Goal: Task Accomplishment & Management: Complete application form

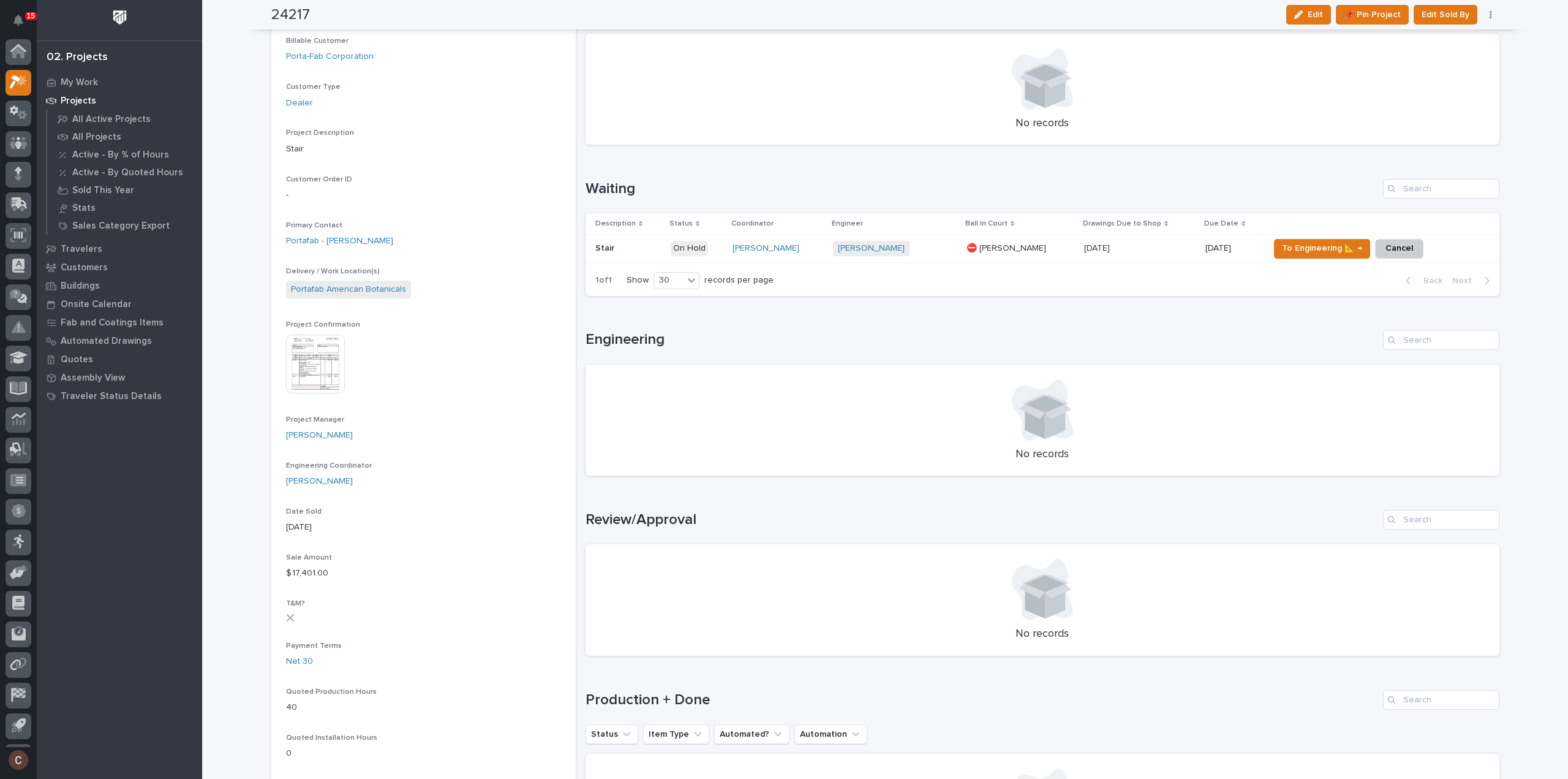
scroll to position [27, 0]
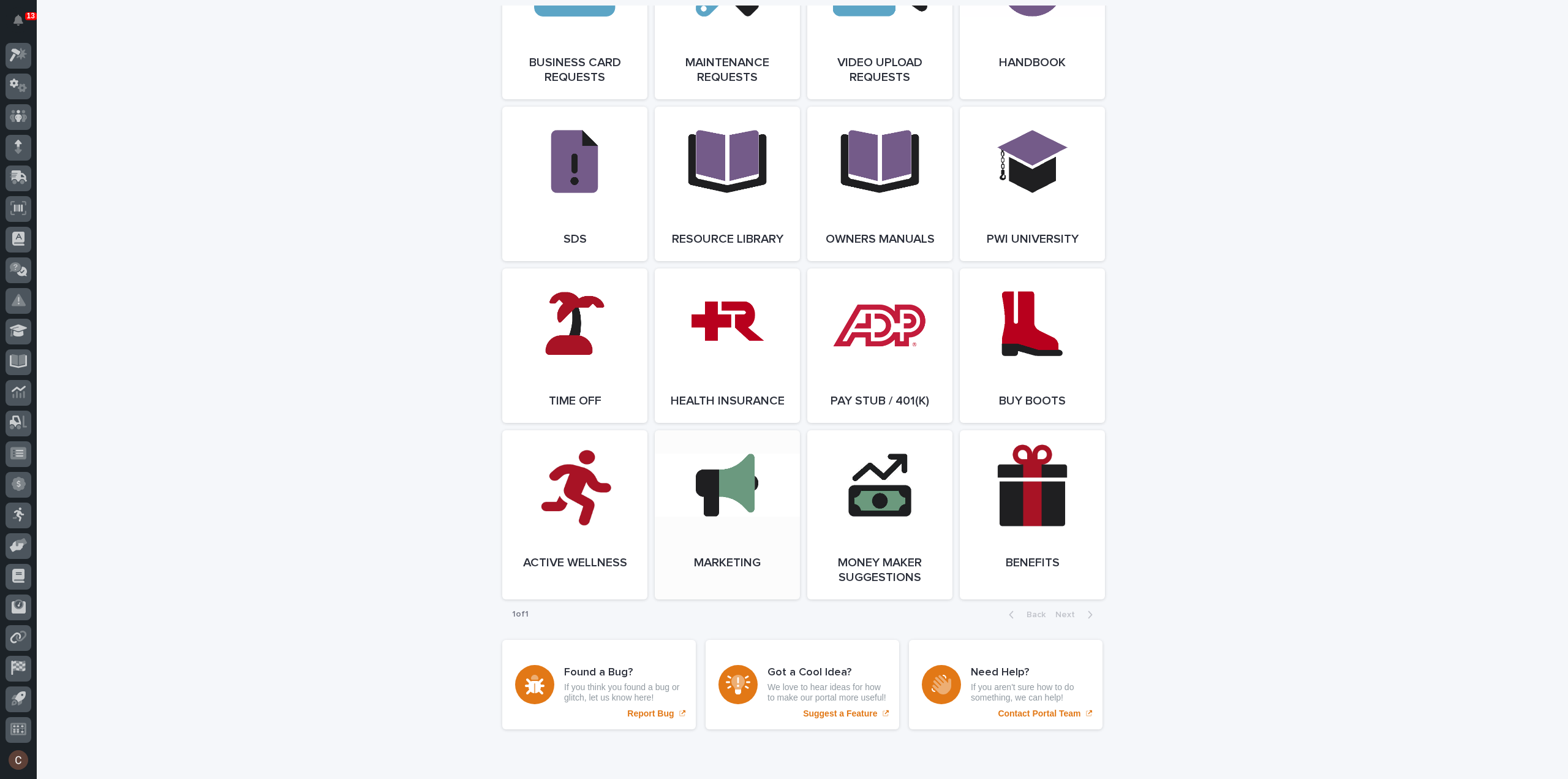
scroll to position [2112, 0]
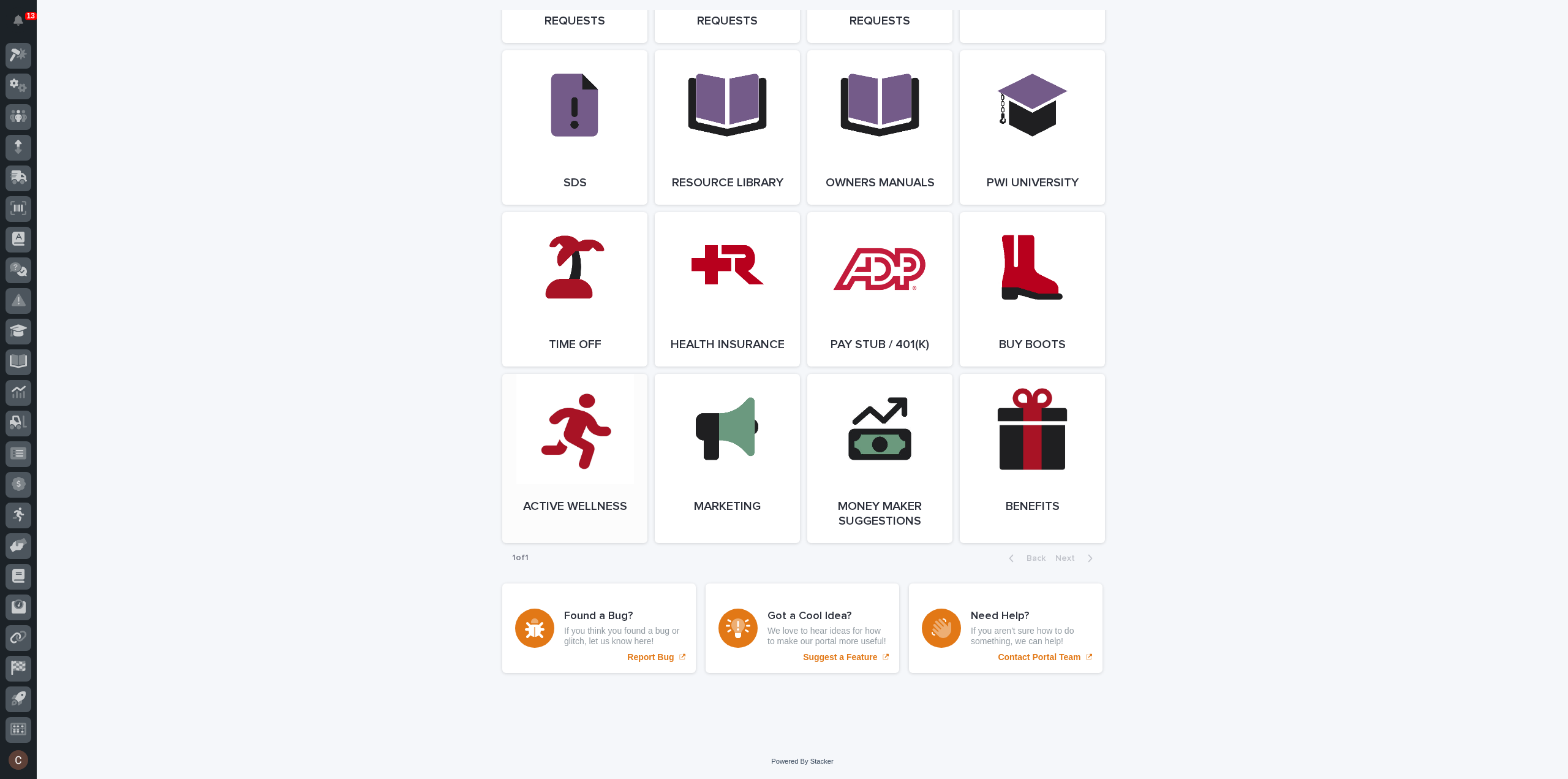
click at [588, 435] on link "Open Link" at bounding box center [575, 458] width 145 height 169
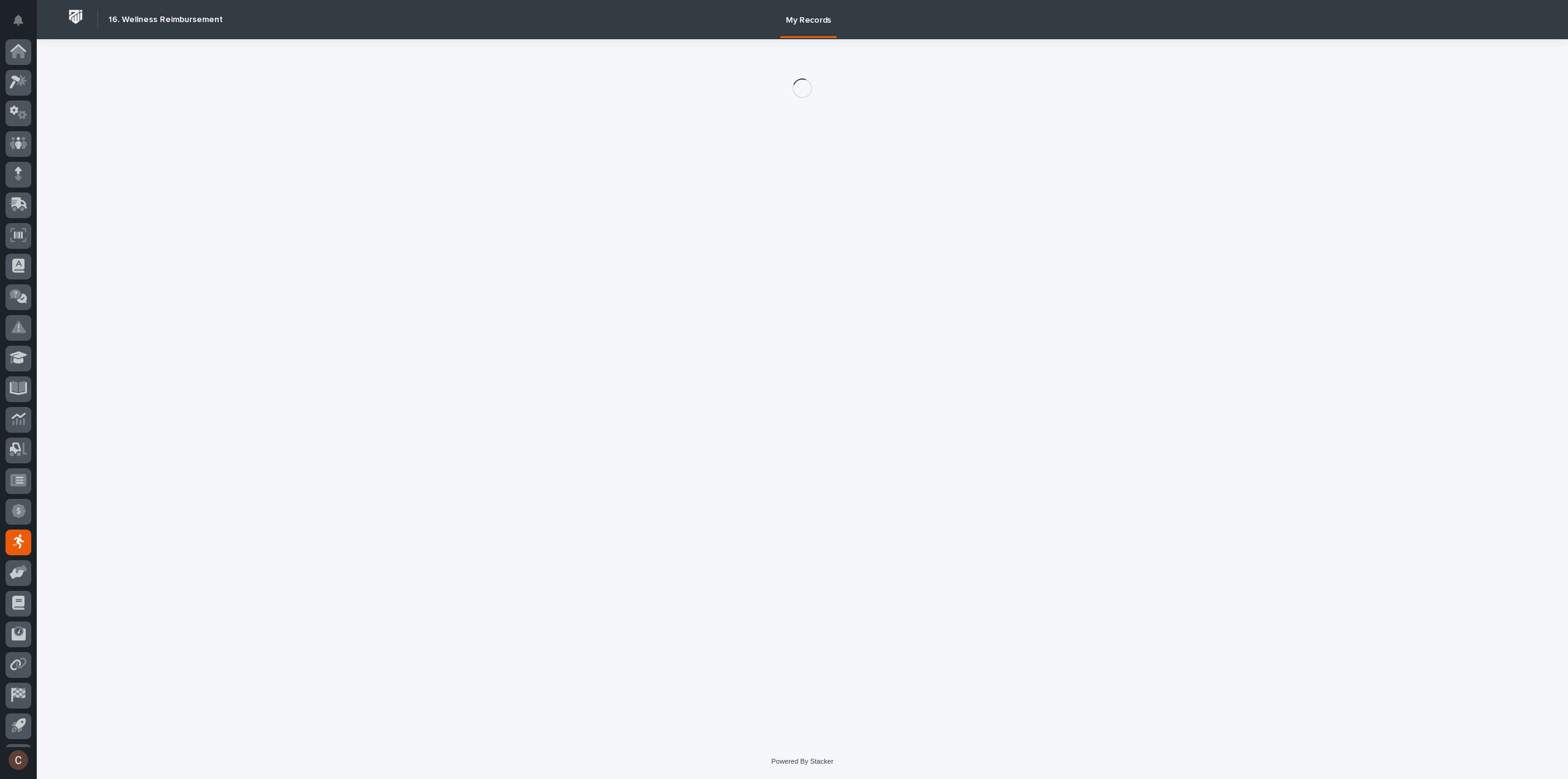
scroll to position [27, 0]
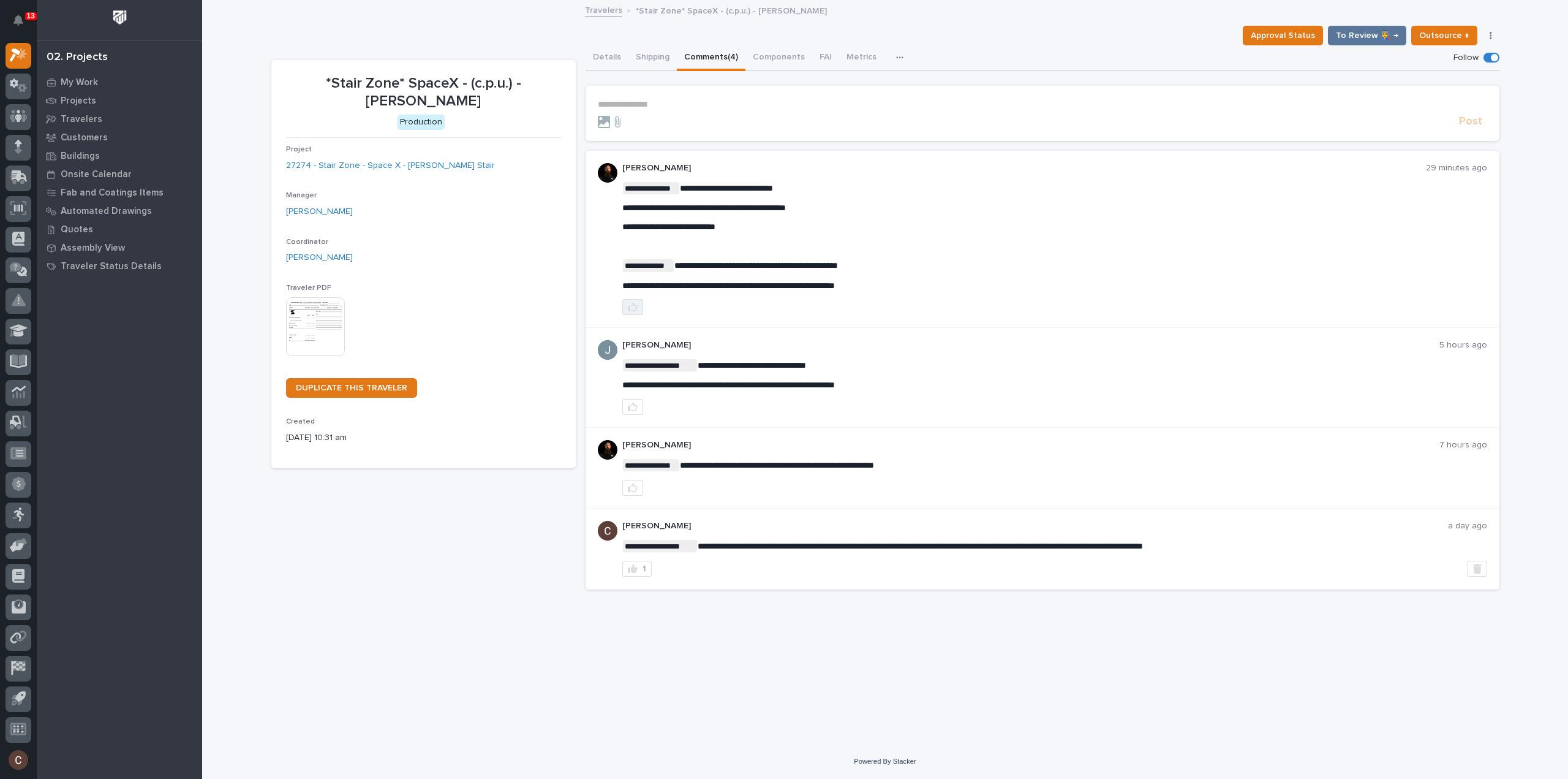
click at [631, 306] on icon "button" at bounding box center [633, 307] width 10 height 9
click at [826, 286] on span "**********" at bounding box center [729, 285] width 213 height 9
copy div "**********"
click at [1388, 29] on span "To Review 👨‍🏭 →" at bounding box center [1367, 35] width 63 height 15
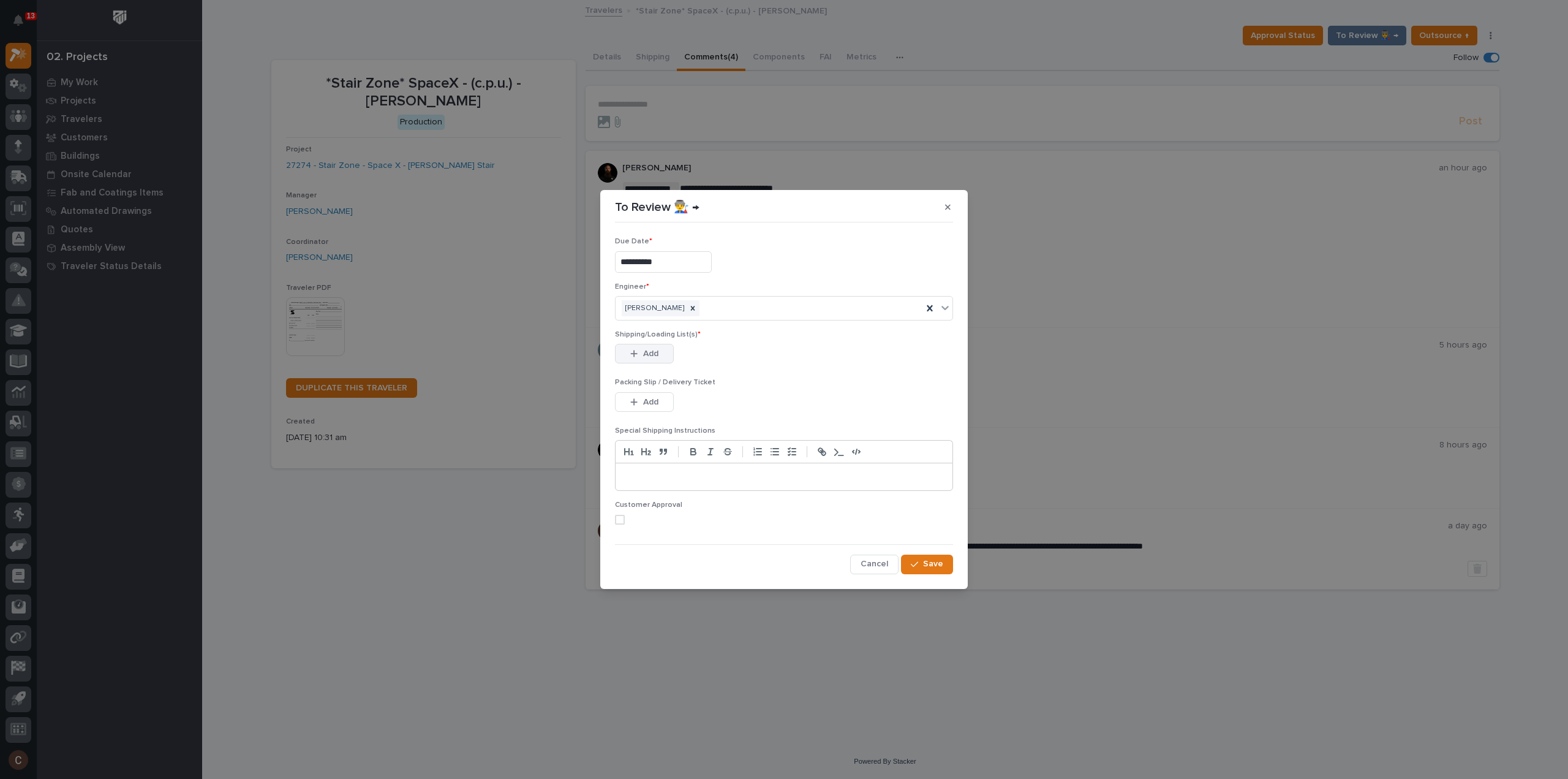
click at [658, 358] on span "Add" at bounding box center [650, 354] width 16 height 11
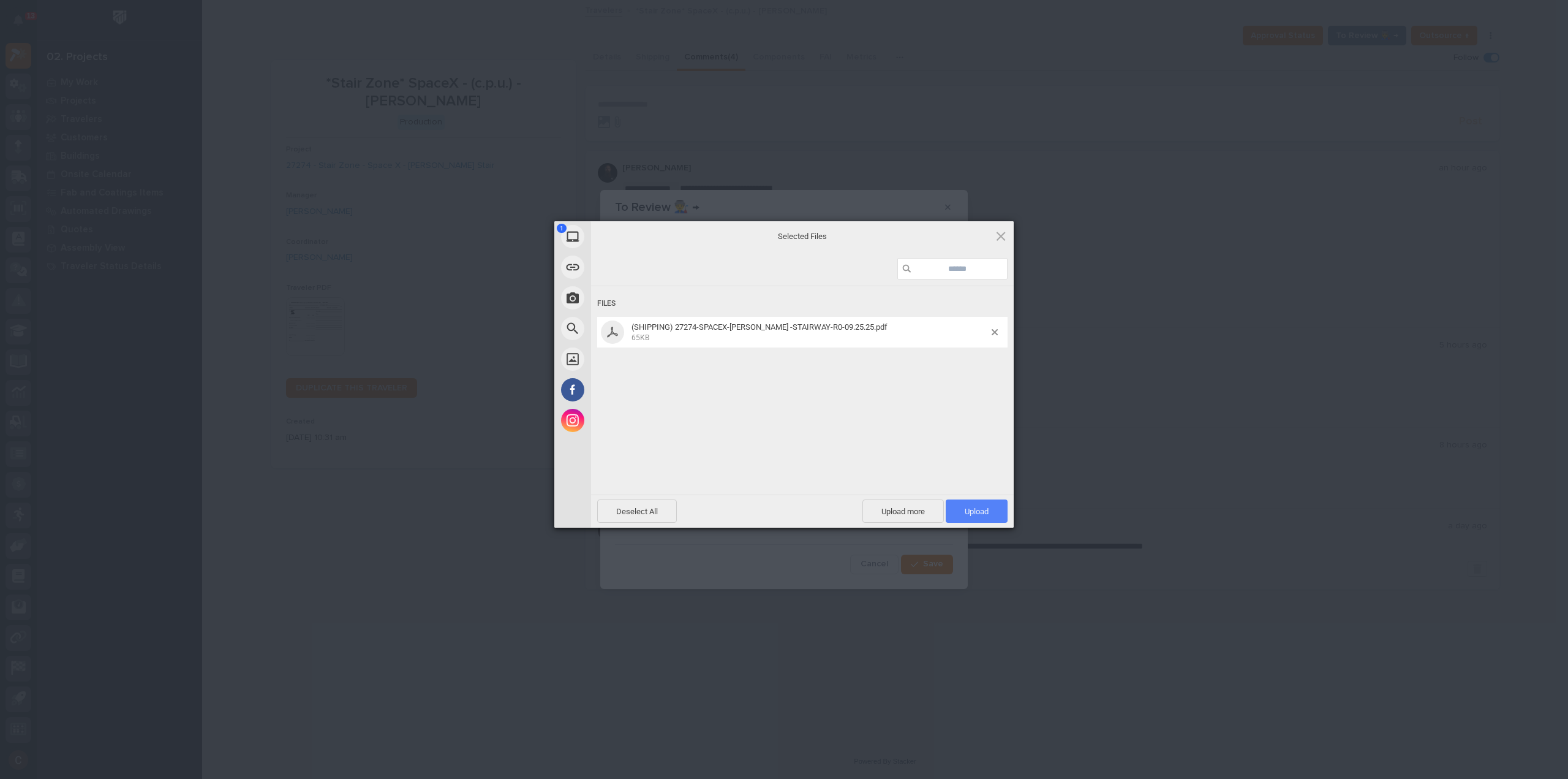
click at [989, 505] on span "Upload 1" at bounding box center [977, 511] width 62 height 24
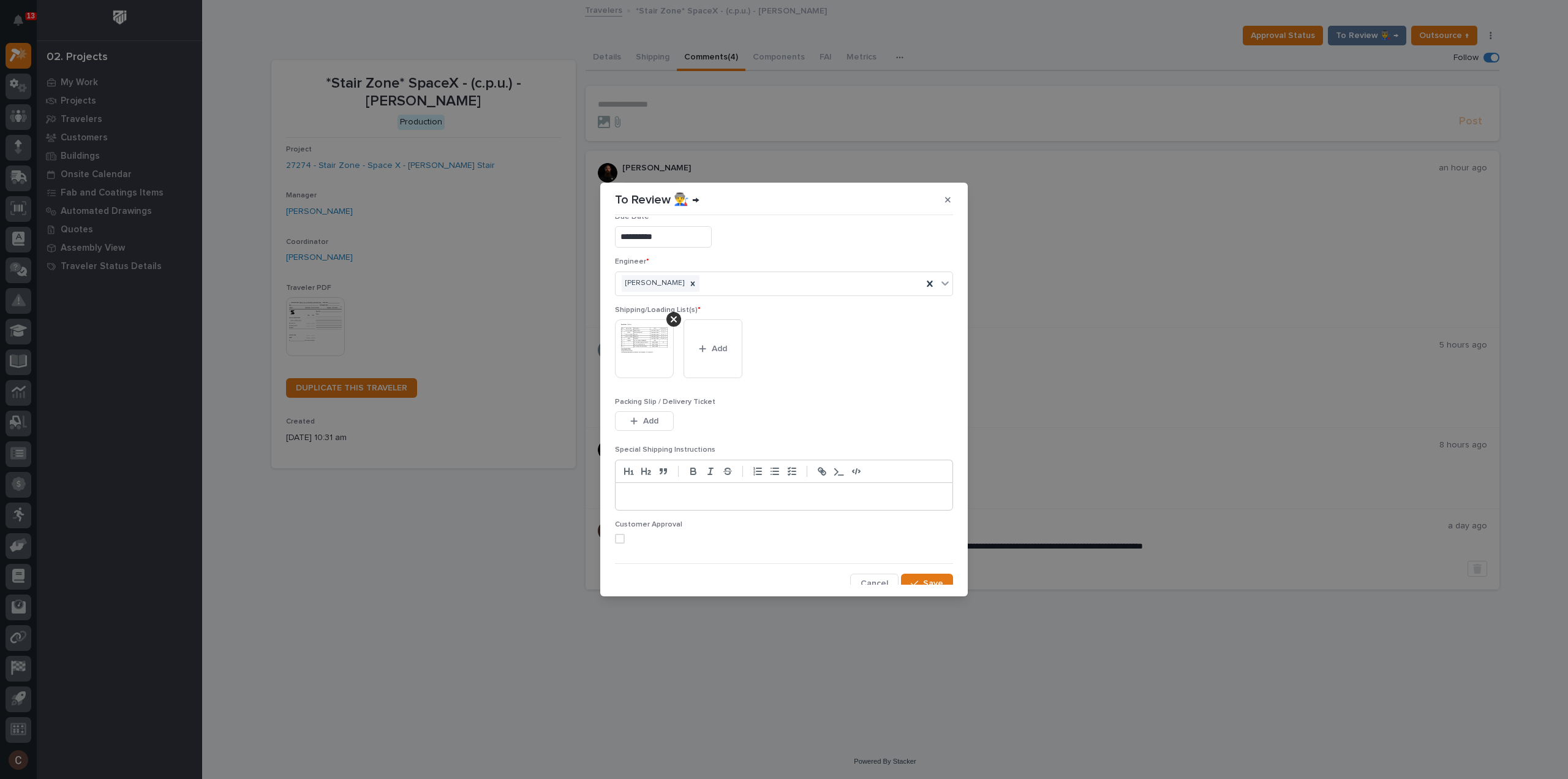
scroll to position [25, 0]
click at [924, 582] on button "Save" at bounding box center [927, 576] width 52 height 20
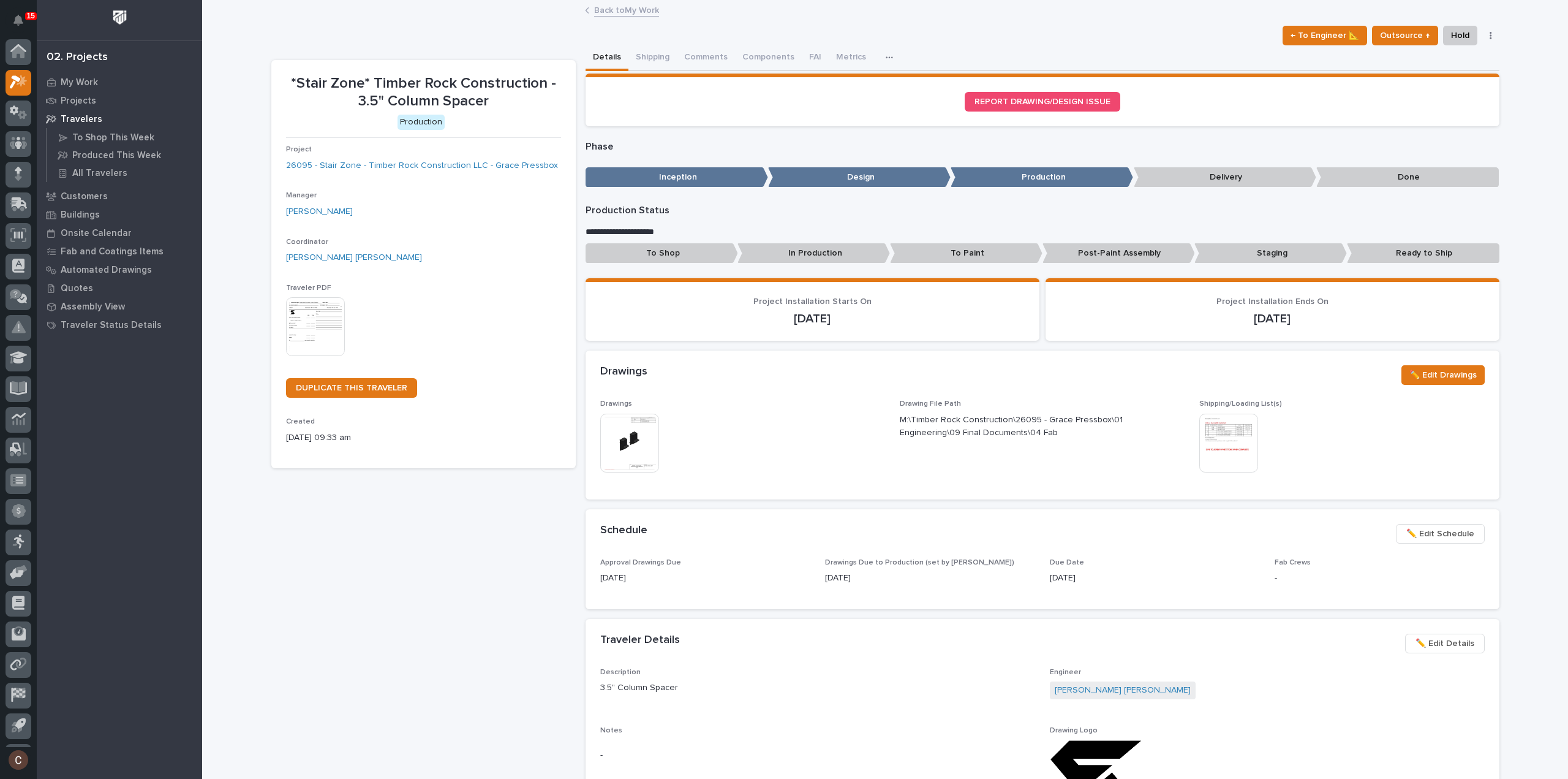
scroll to position [27, 0]
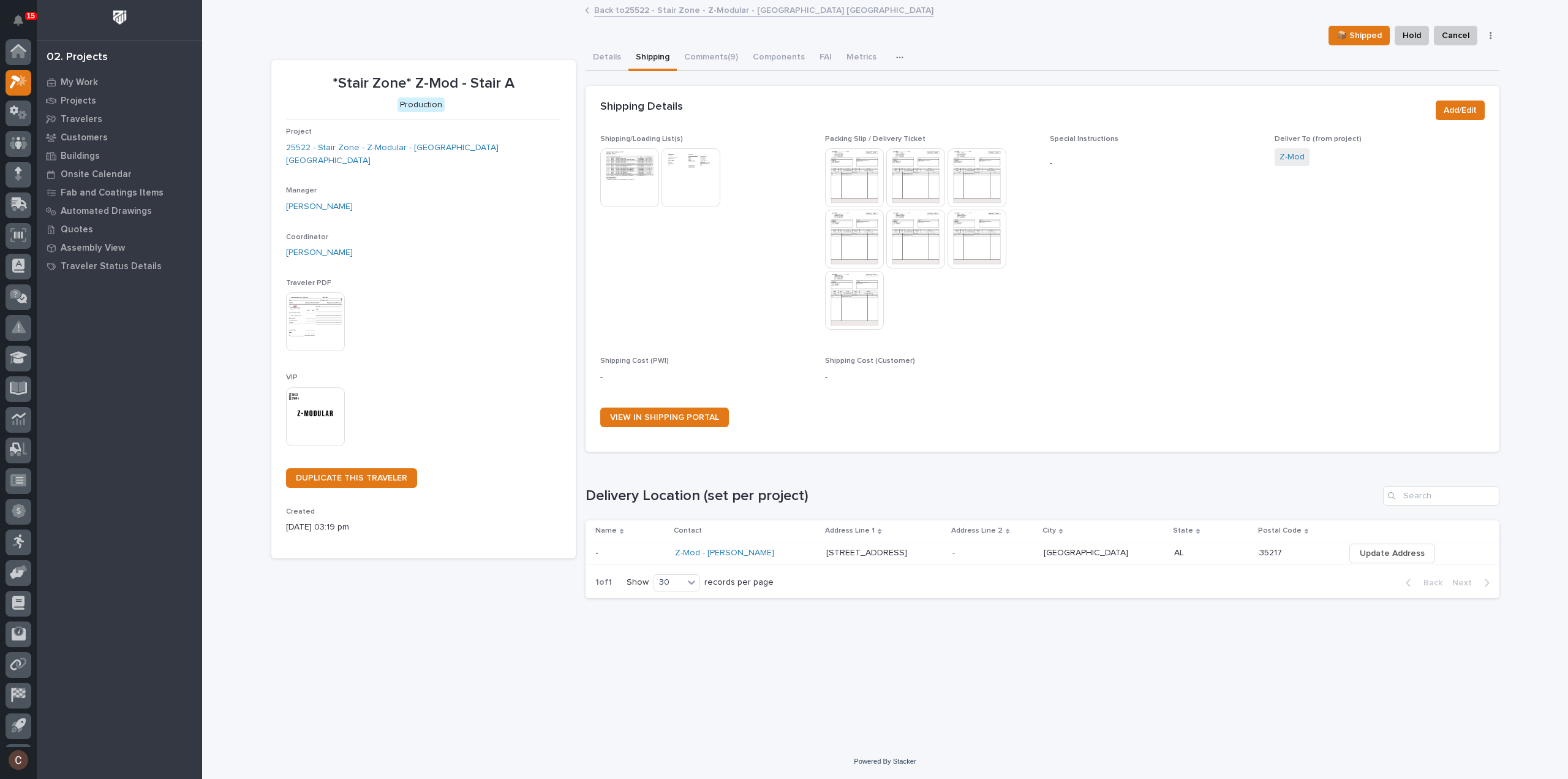
scroll to position [27, 0]
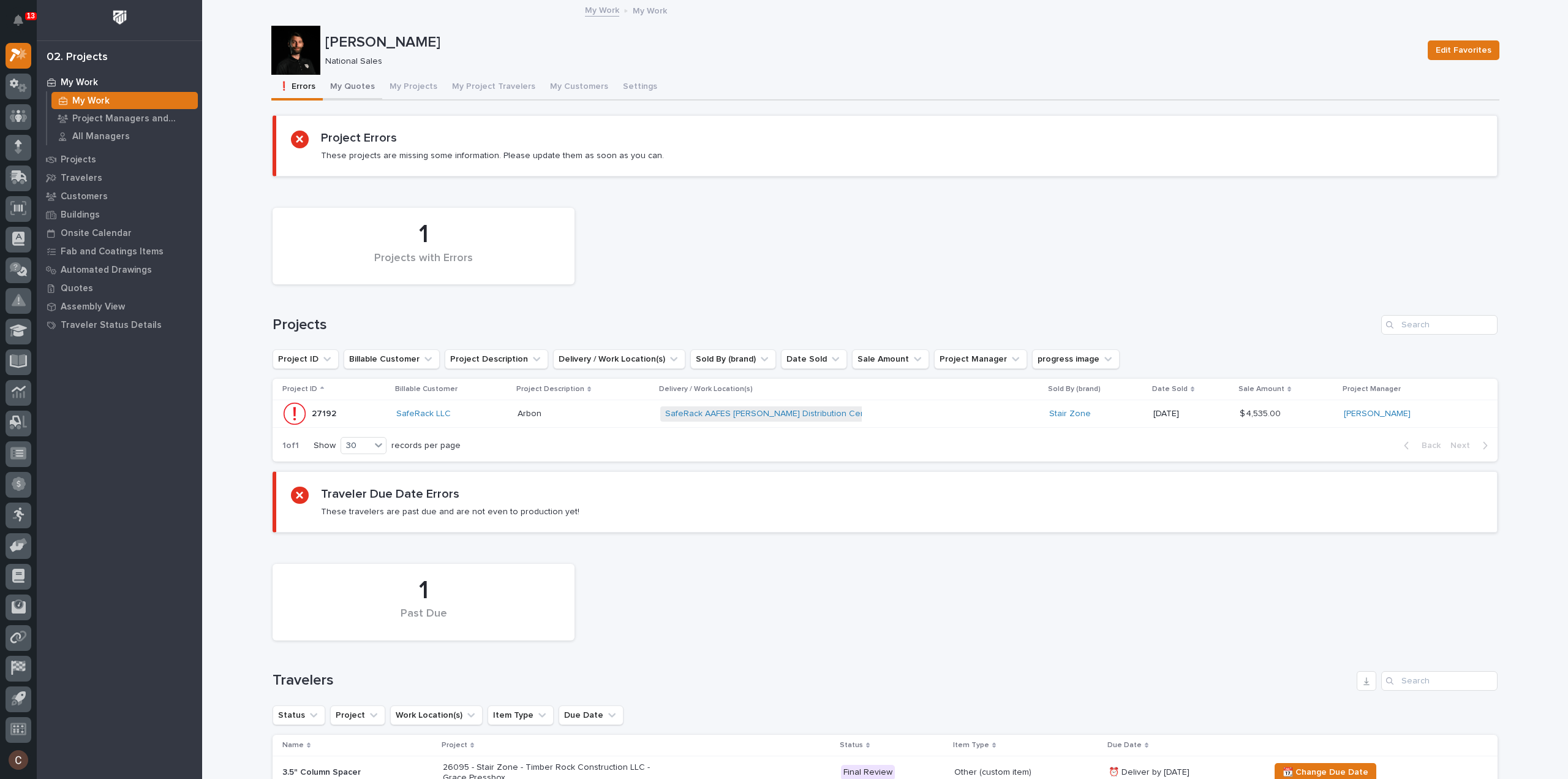
click at [361, 78] on button "My Quotes" at bounding box center [353, 87] width 60 height 25
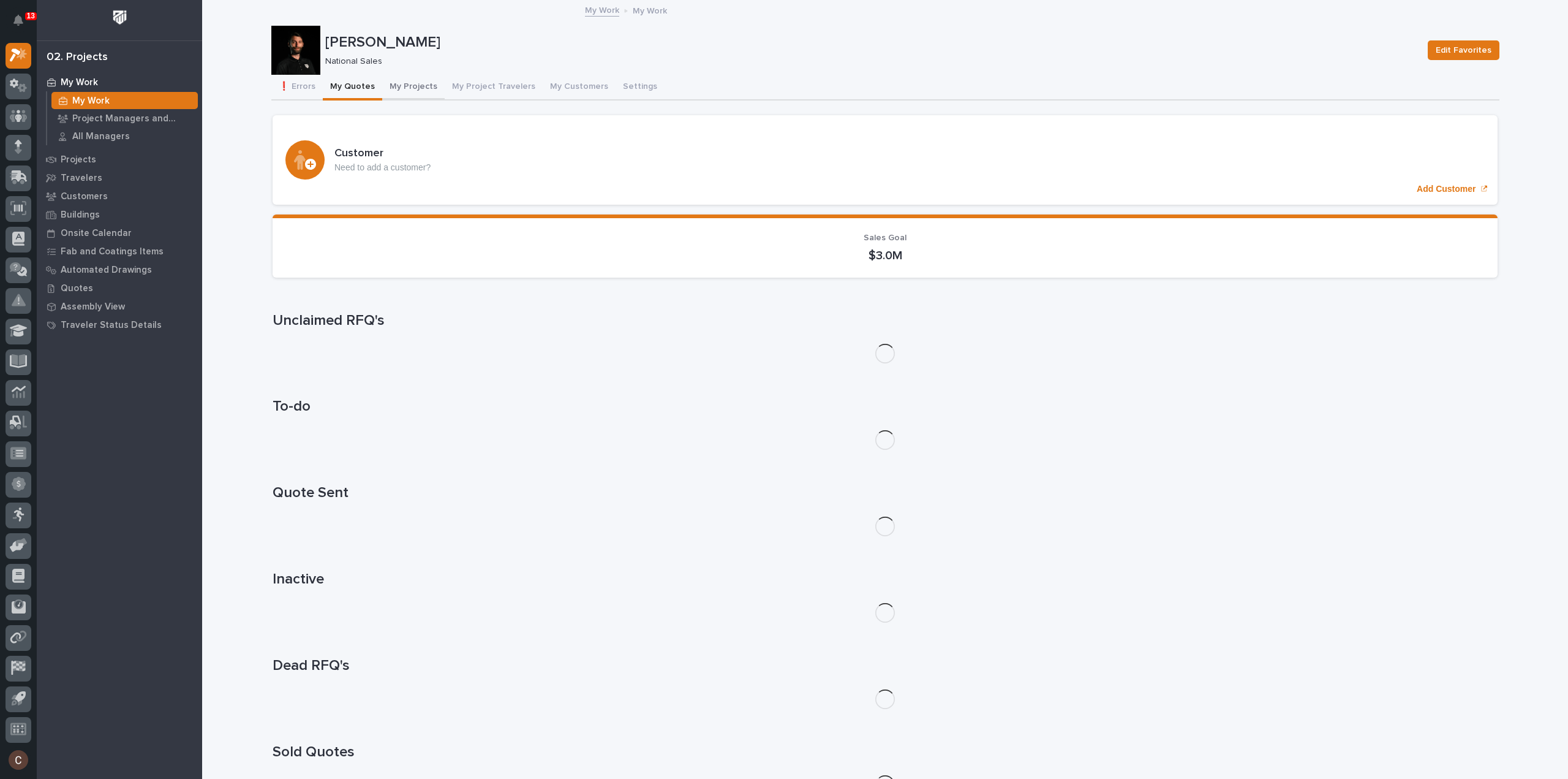
click at [405, 86] on button "My Projects" at bounding box center [414, 87] width 63 height 25
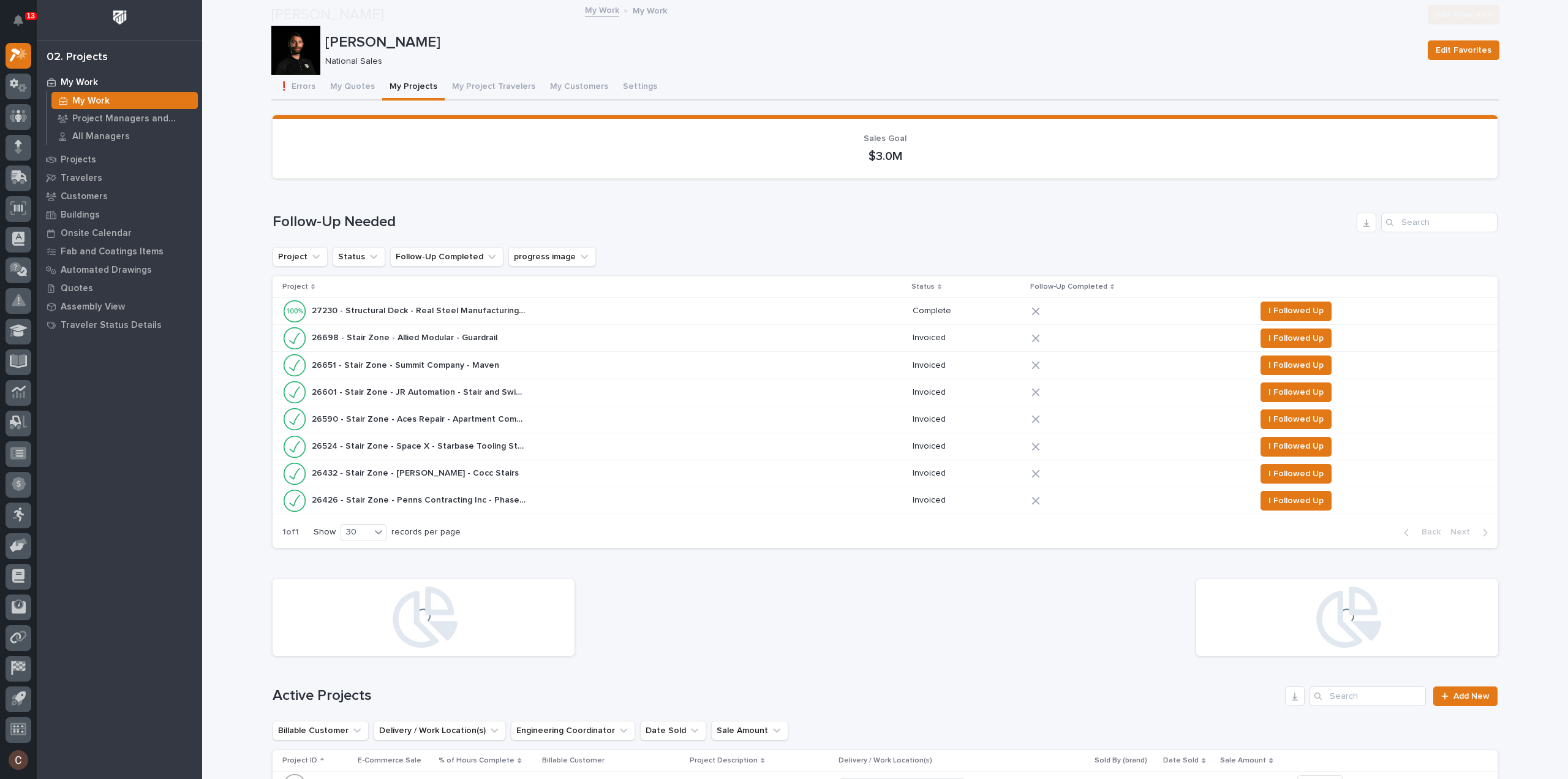
scroll to position [429, 0]
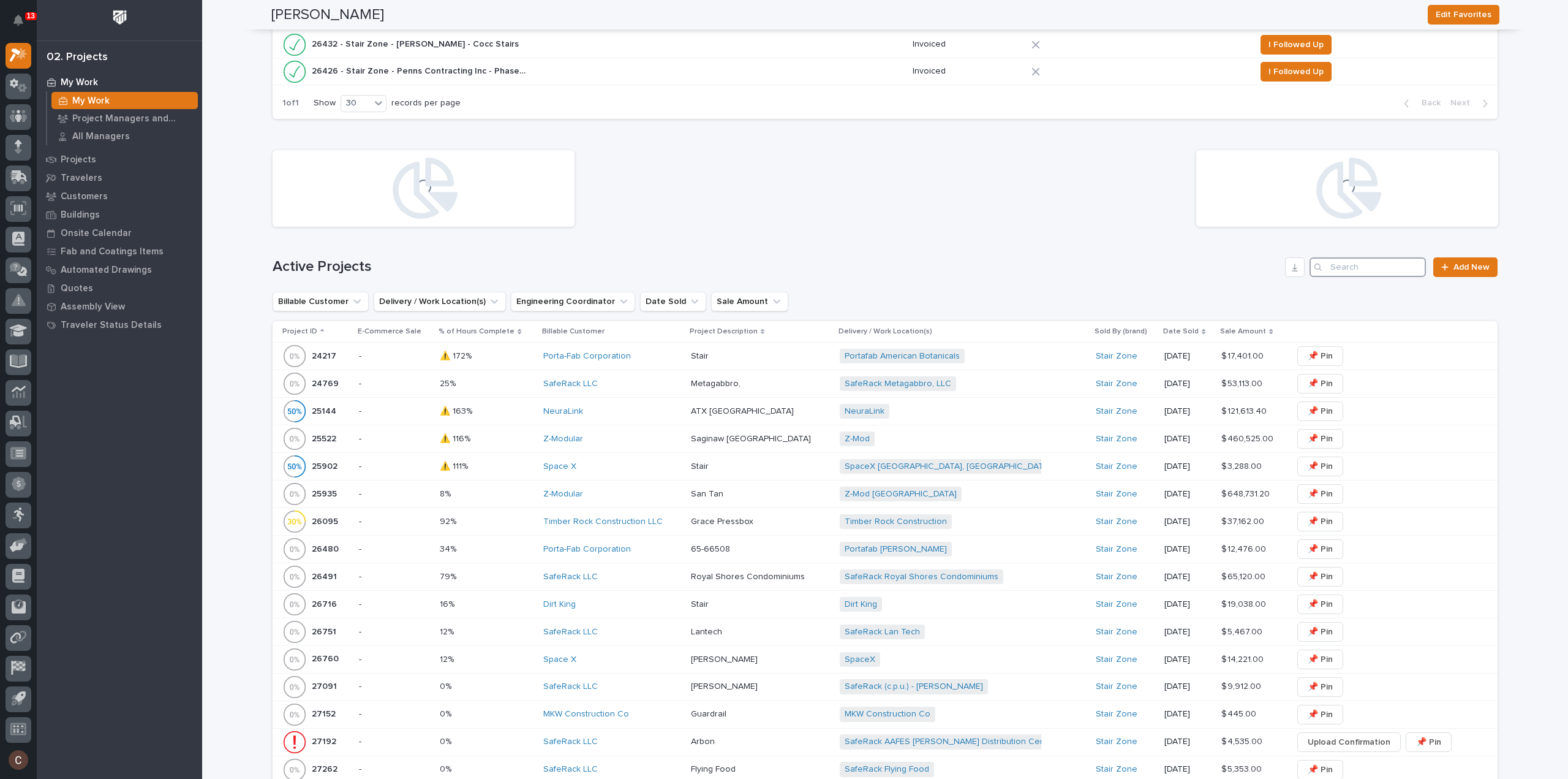
click at [1360, 267] on input "Search" at bounding box center [1368, 267] width 117 height 20
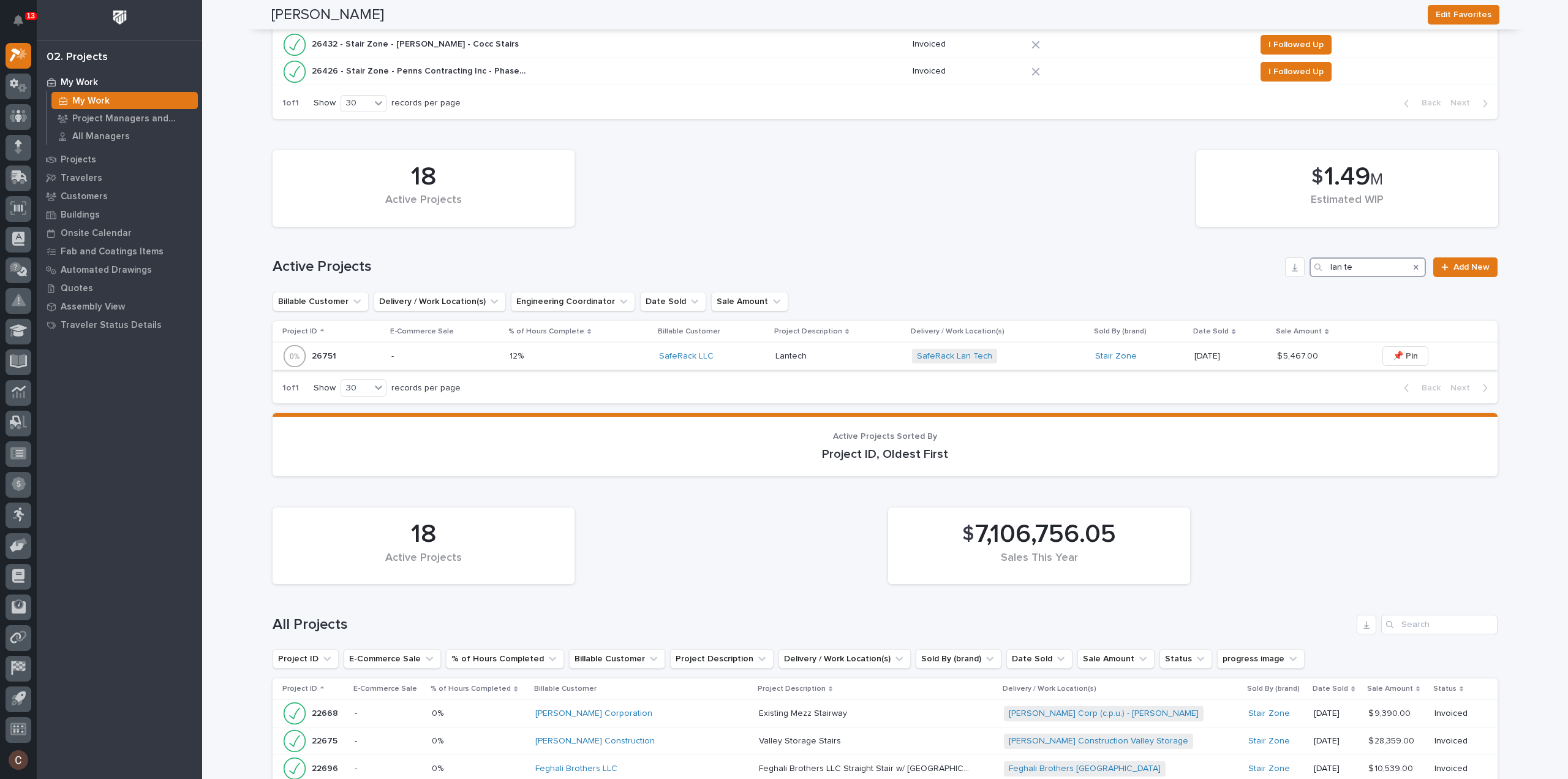
type input "lan te"
click at [853, 361] on div "Lantech Lantech" at bounding box center [839, 356] width 127 height 20
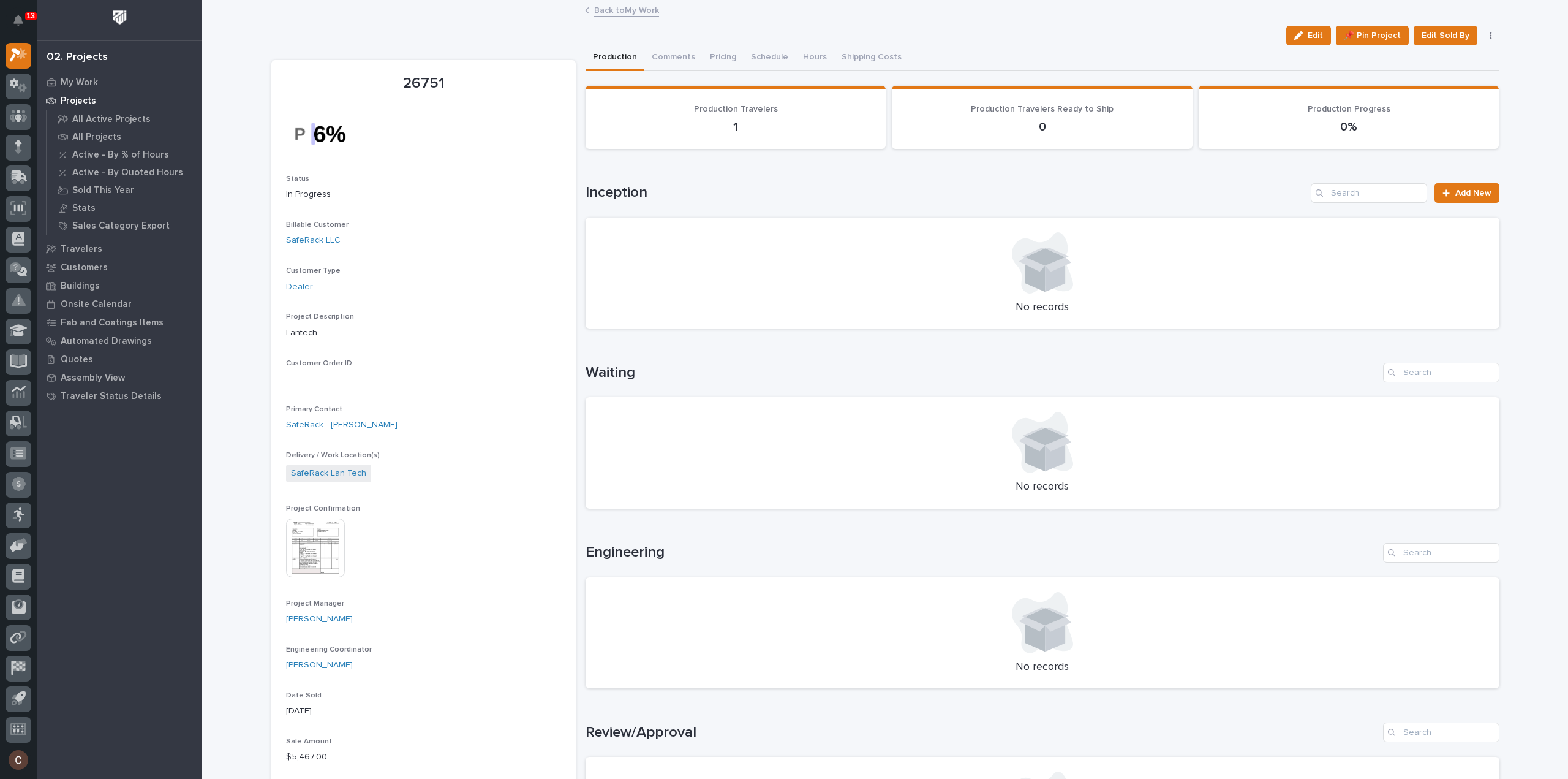
scroll to position [551, 0]
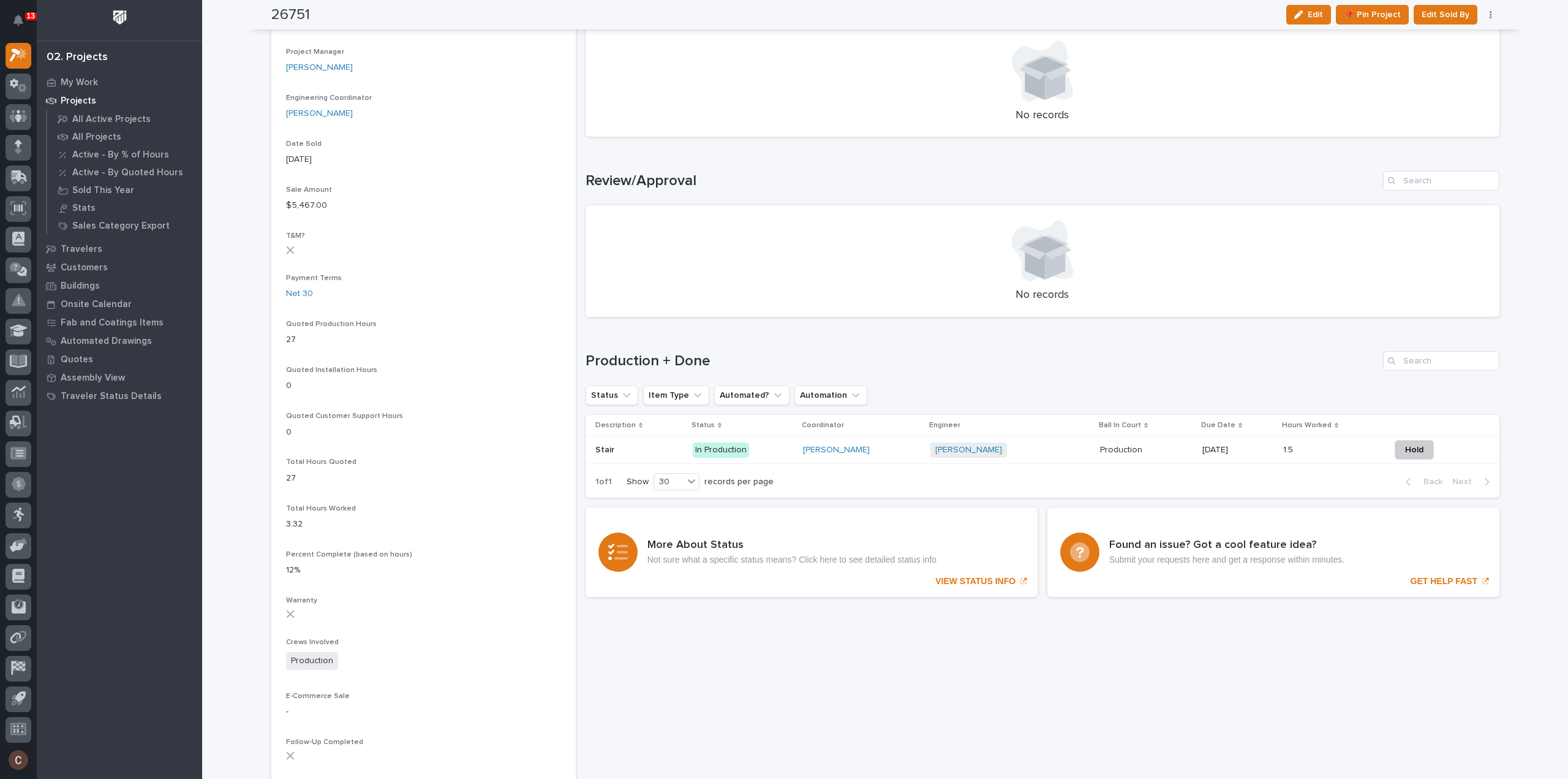
click at [908, 453] on div "Wynne Hochstetler" at bounding box center [862, 450] width 118 height 11
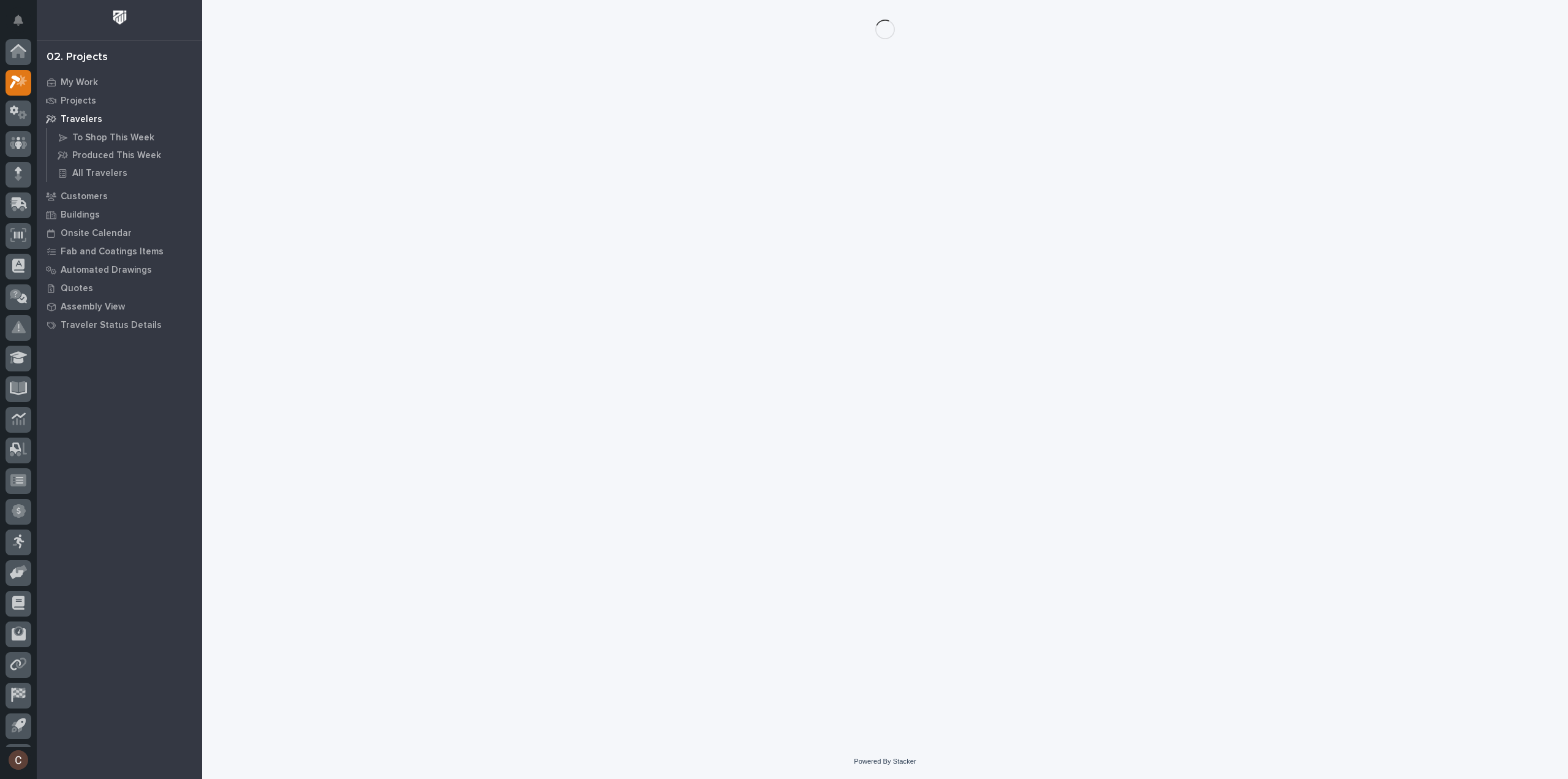
scroll to position [27, 0]
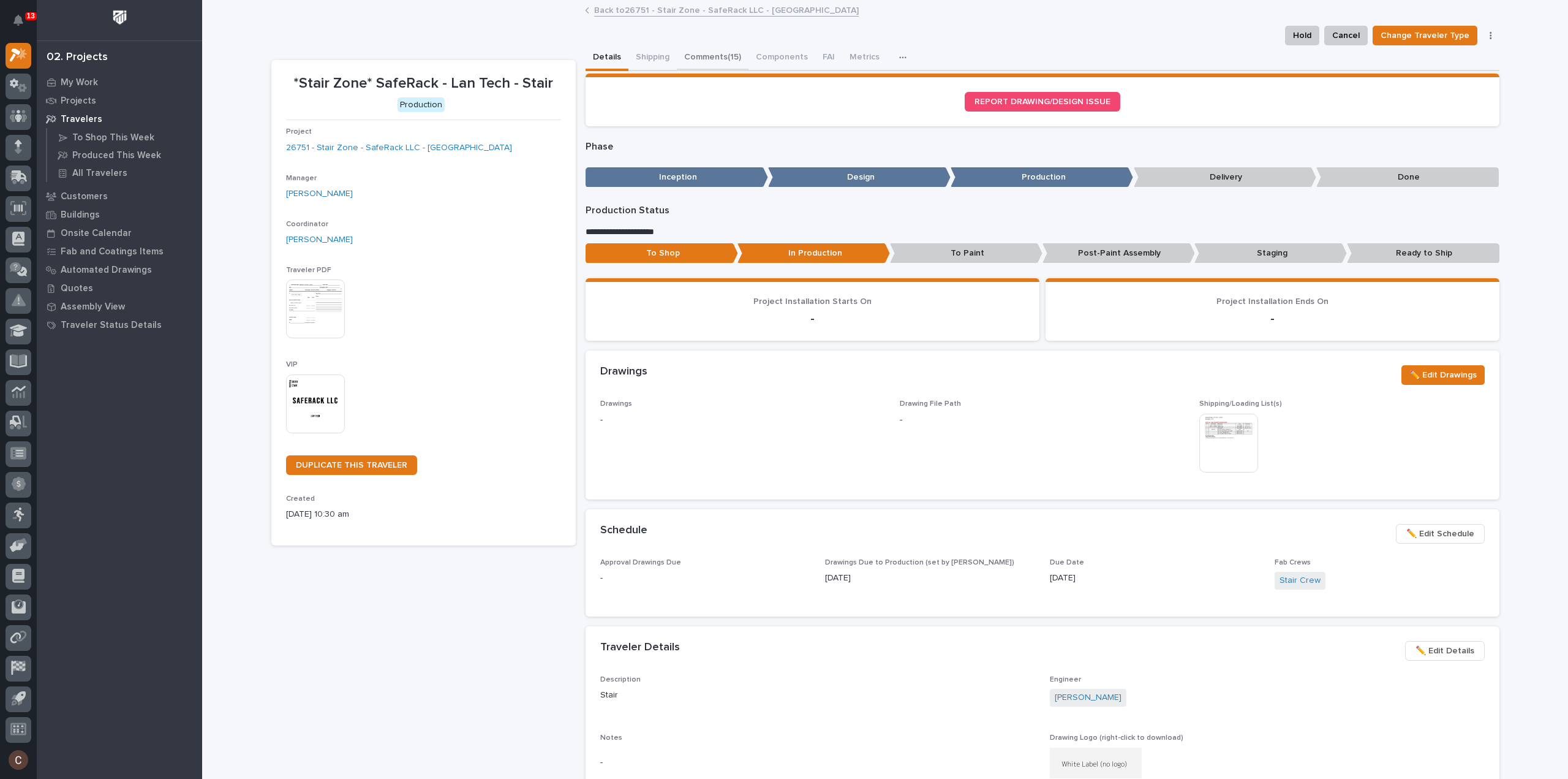
click at [729, 64] on button "Comments (15)" at bounding box center [713, 58] width 72 height 25
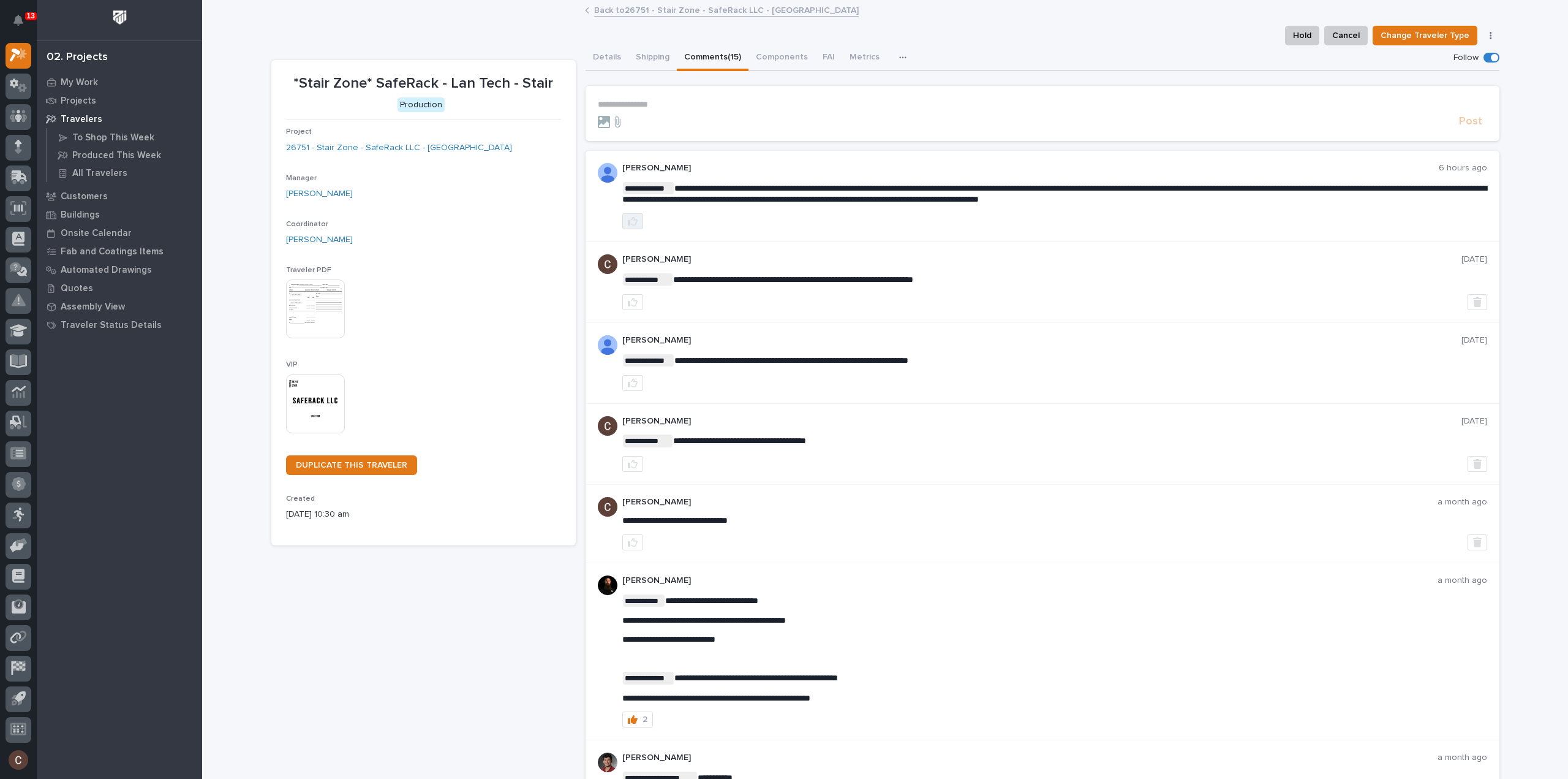
click at [629, 219] on icon "button" at bounding box center [633, 221] width 10 height 9
click at [657, 106] on p "**********" at bounding box center [1042, 104] width 890 height 11
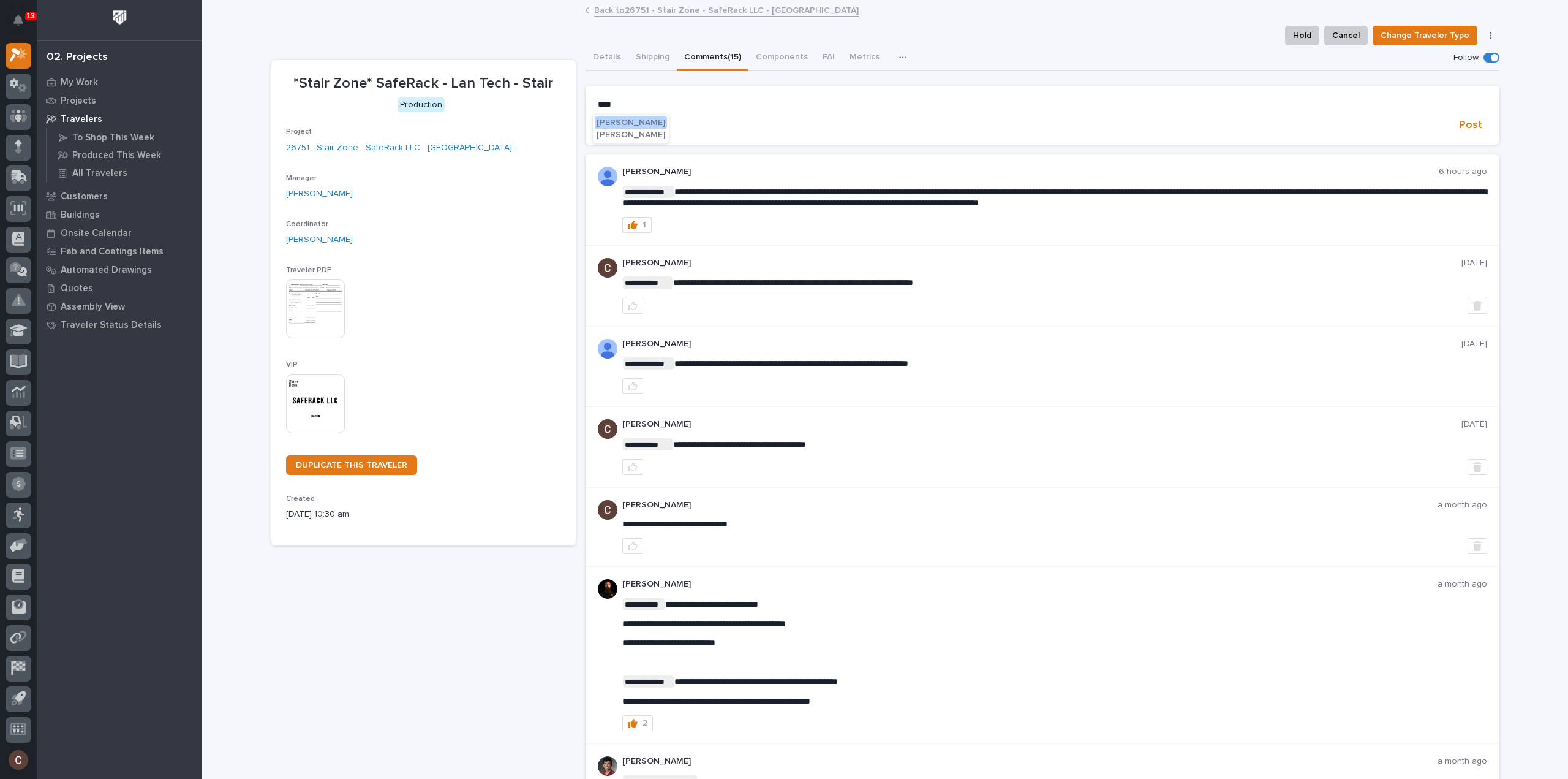
click at [636, 120] on span "Adam Yutzy" at bounding box center [631, 123] width 69 height 9
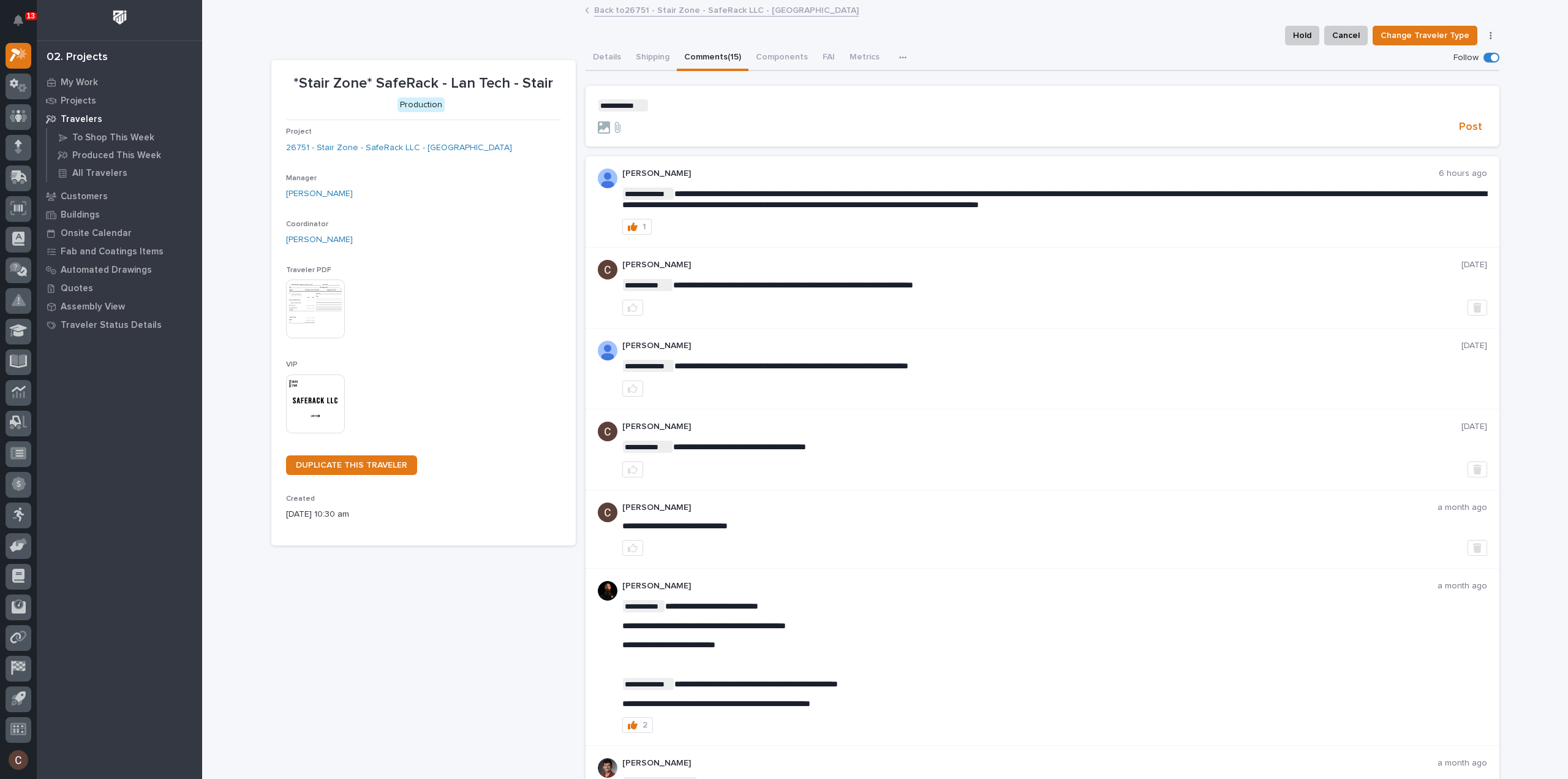
click at [664, 105] on p "**********" at bounding box center [1042, 105] width 890 height 12
click at [1464, 131] on span "Post" at bounding box center [1471, 127] width 24 height 14
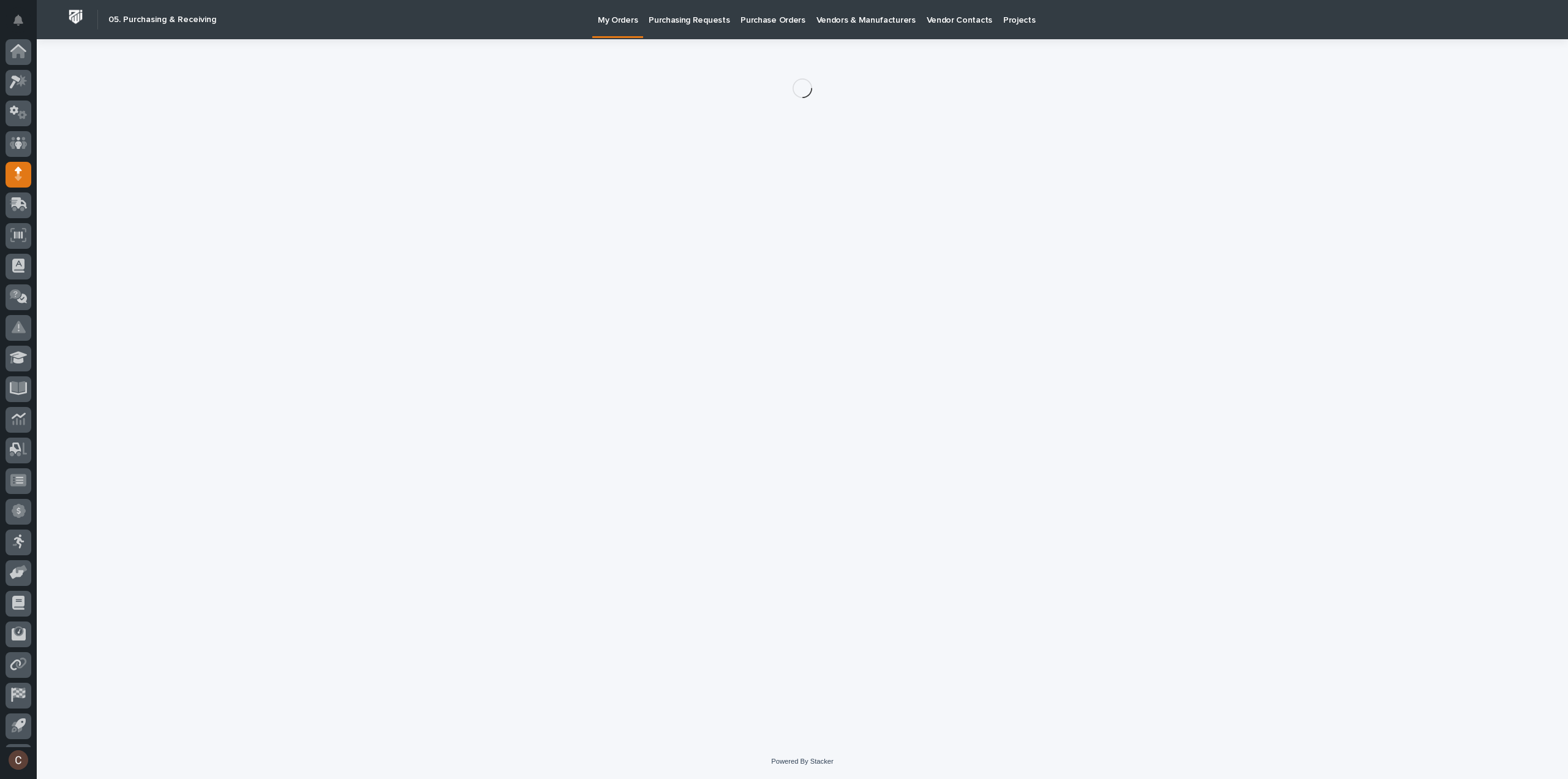
scroll to position [27, 0]
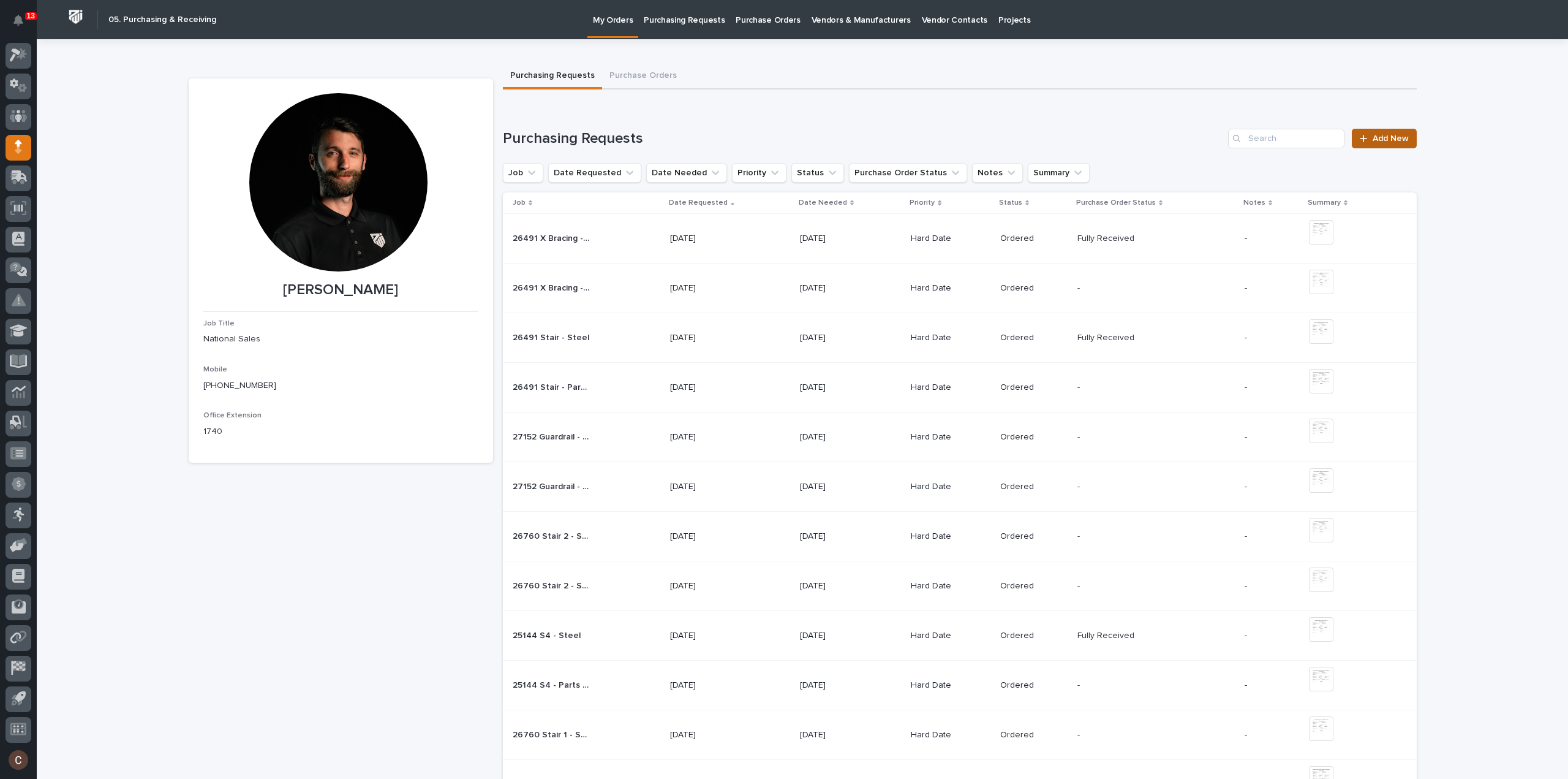
click at [1387, 136] on span "Add New" at bounding box center [1391, 138] width 36 height 9
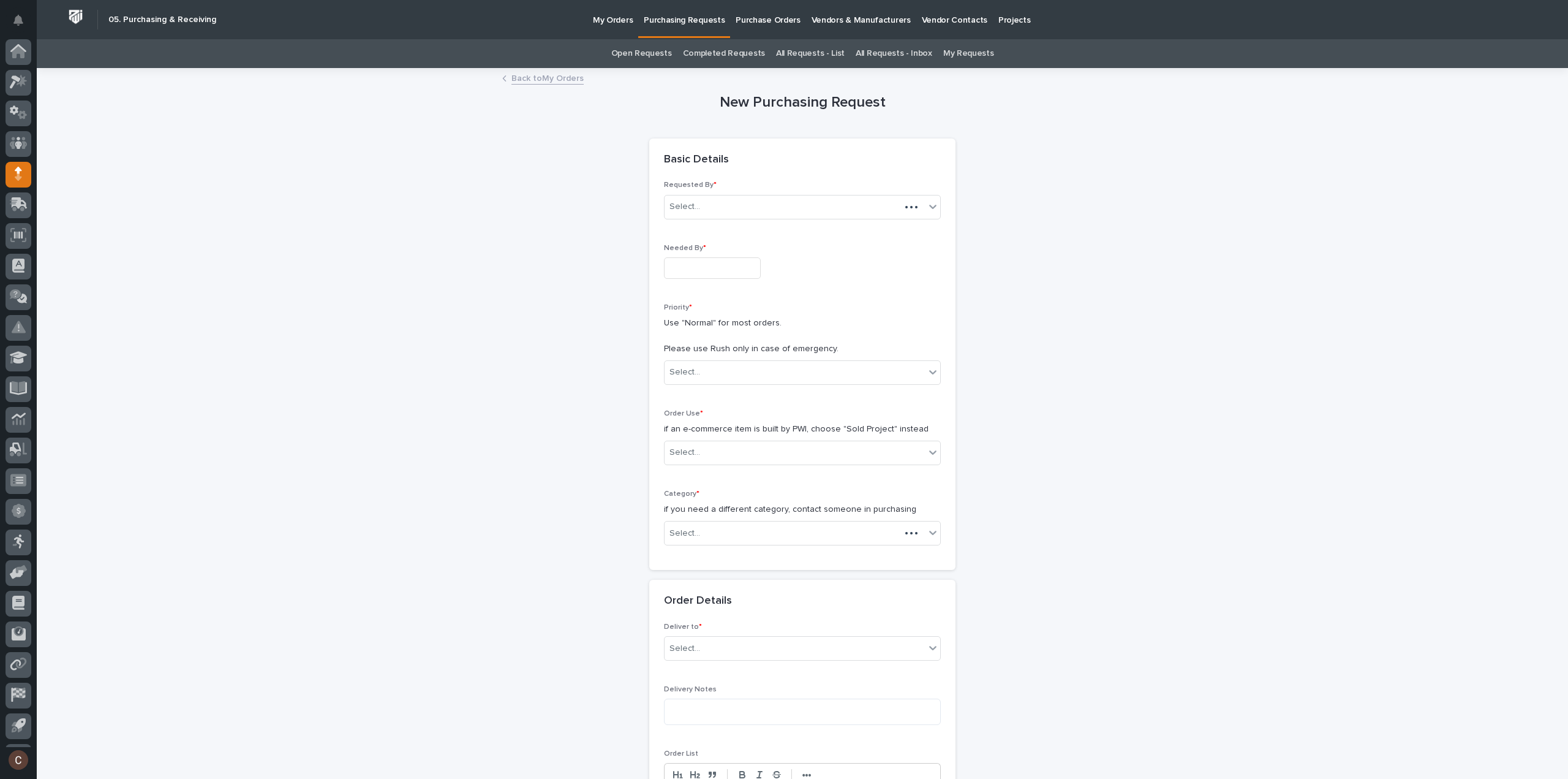
scroll to position [27, 0]
click at [703, 258] on input "text" at bounding box center [712, 268] width 97 height 22
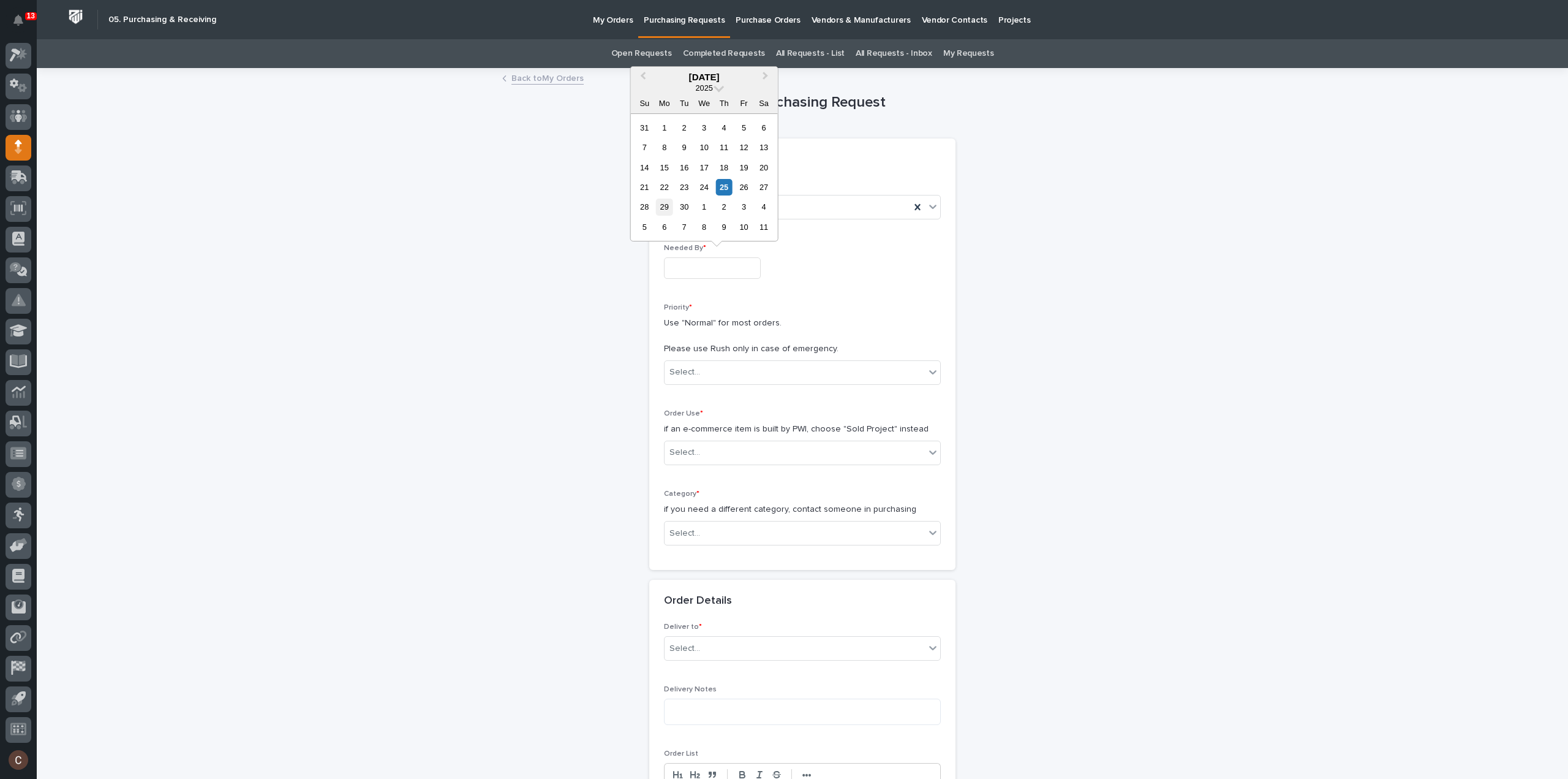
click at [662, 205] on div "29" at bounding box center [664, 207] width 17 height 17
type input "**********"
click at [727, 372] on div "Select..." at bounding box center [795, 372] width 260 height 20
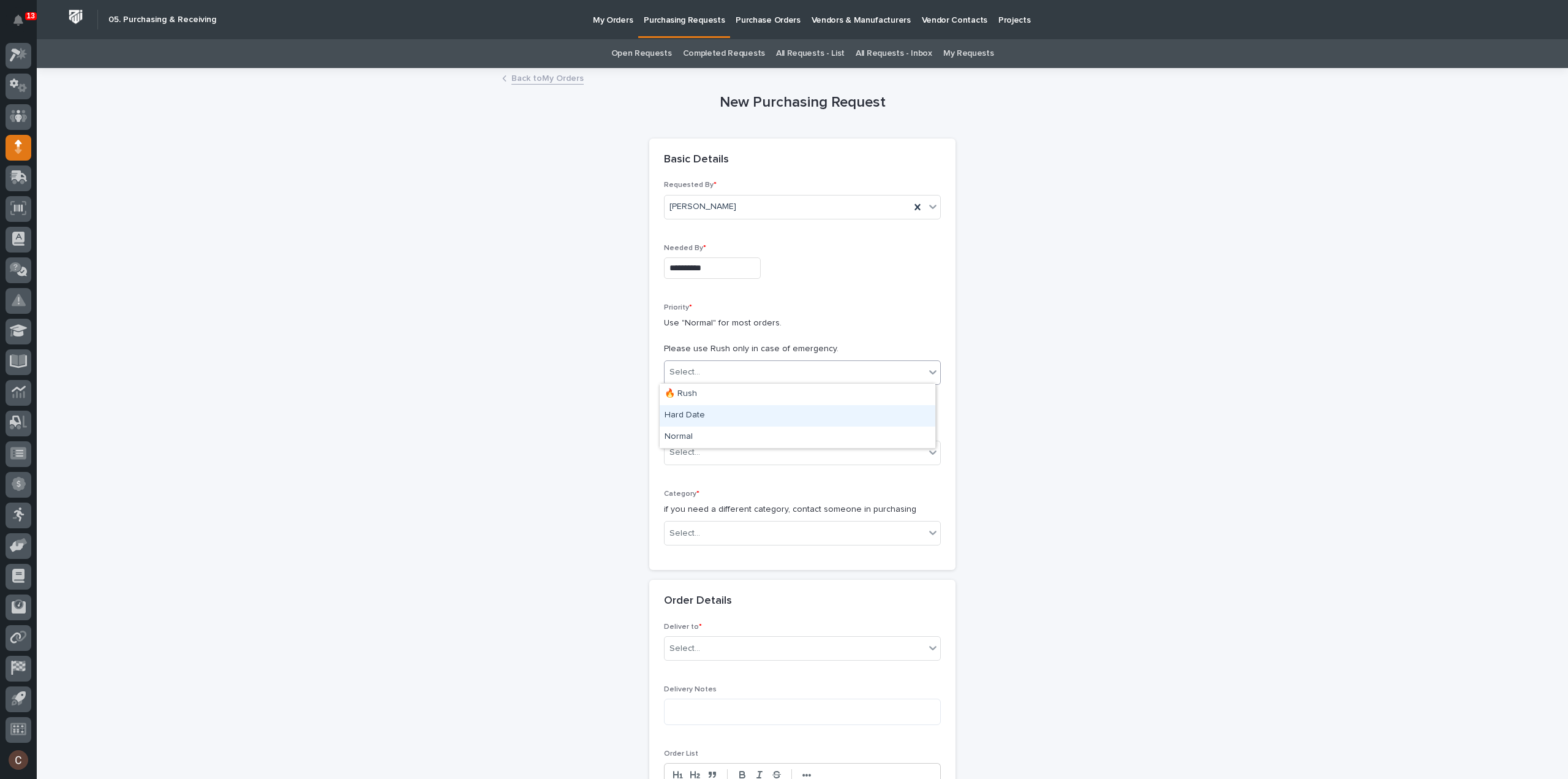
click at [709, 419] on div "Hard Date" at bounding box center [797, 416] width 276 height 22
click at [709, 450] on div "Select..." at bounding box center [795, 452] width 260 height 20
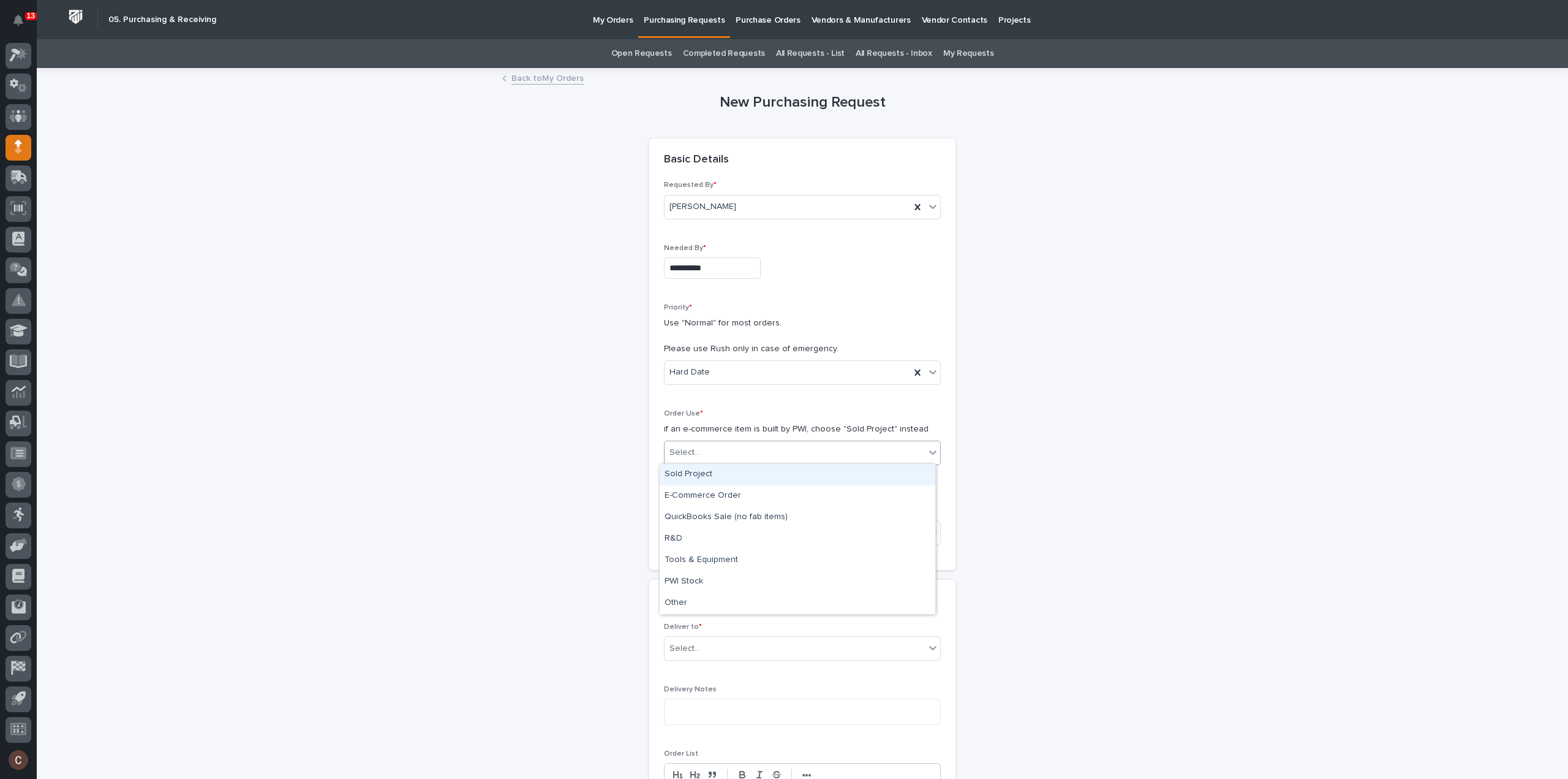
click at [702, 474] on div "Sold Project" at bounding box center [797, 474] width 276 height 22
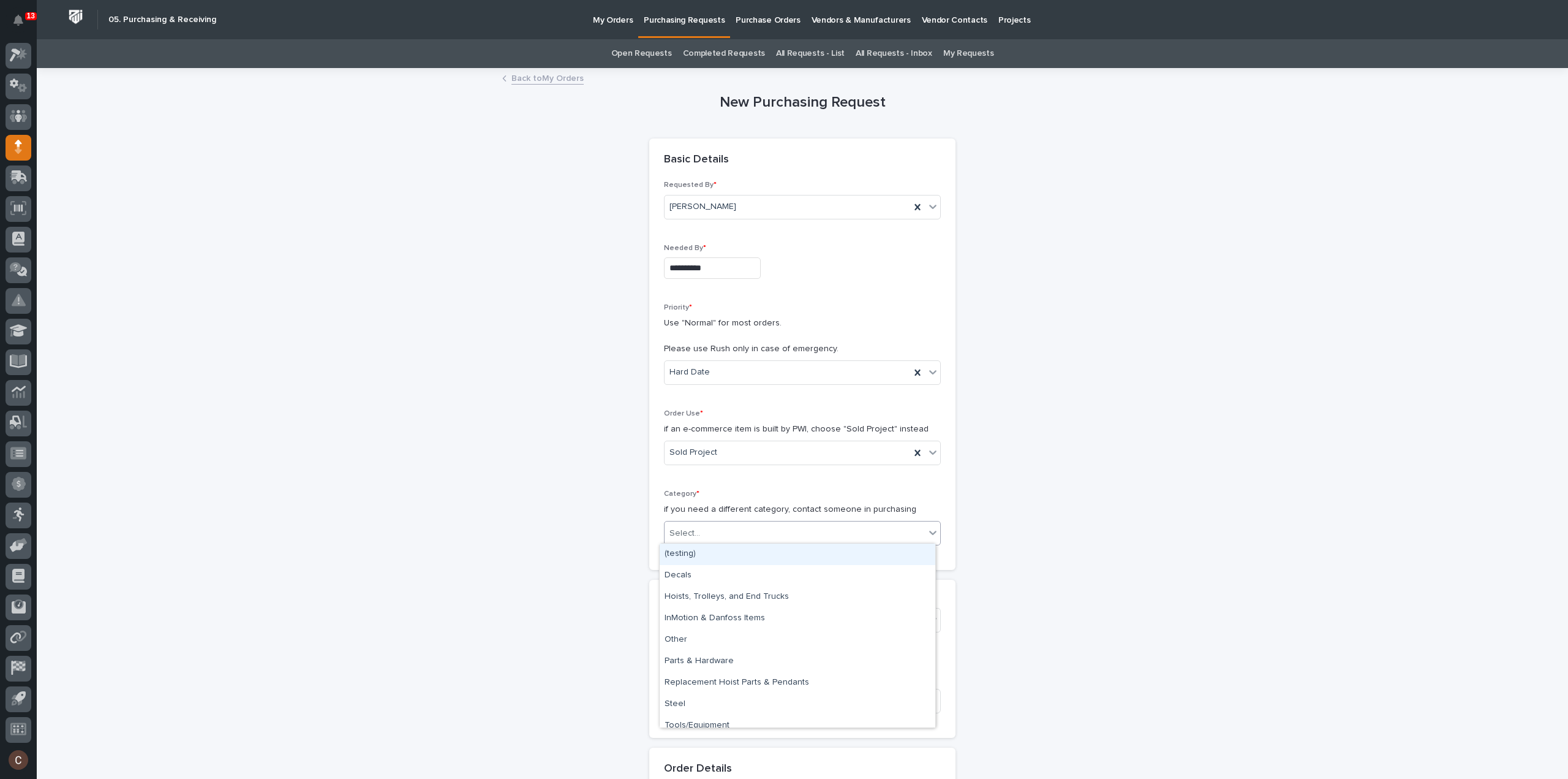
click at [715, 532] on div "Select..." at bounding box center [795, 533] width 260 height 20
click at [693, 698] on div "Steel" at bounding box center [797, 704] width 276 height 22
click at [717, 615] on div "Select..." at bounding box center [795, 620] width 260 height 20
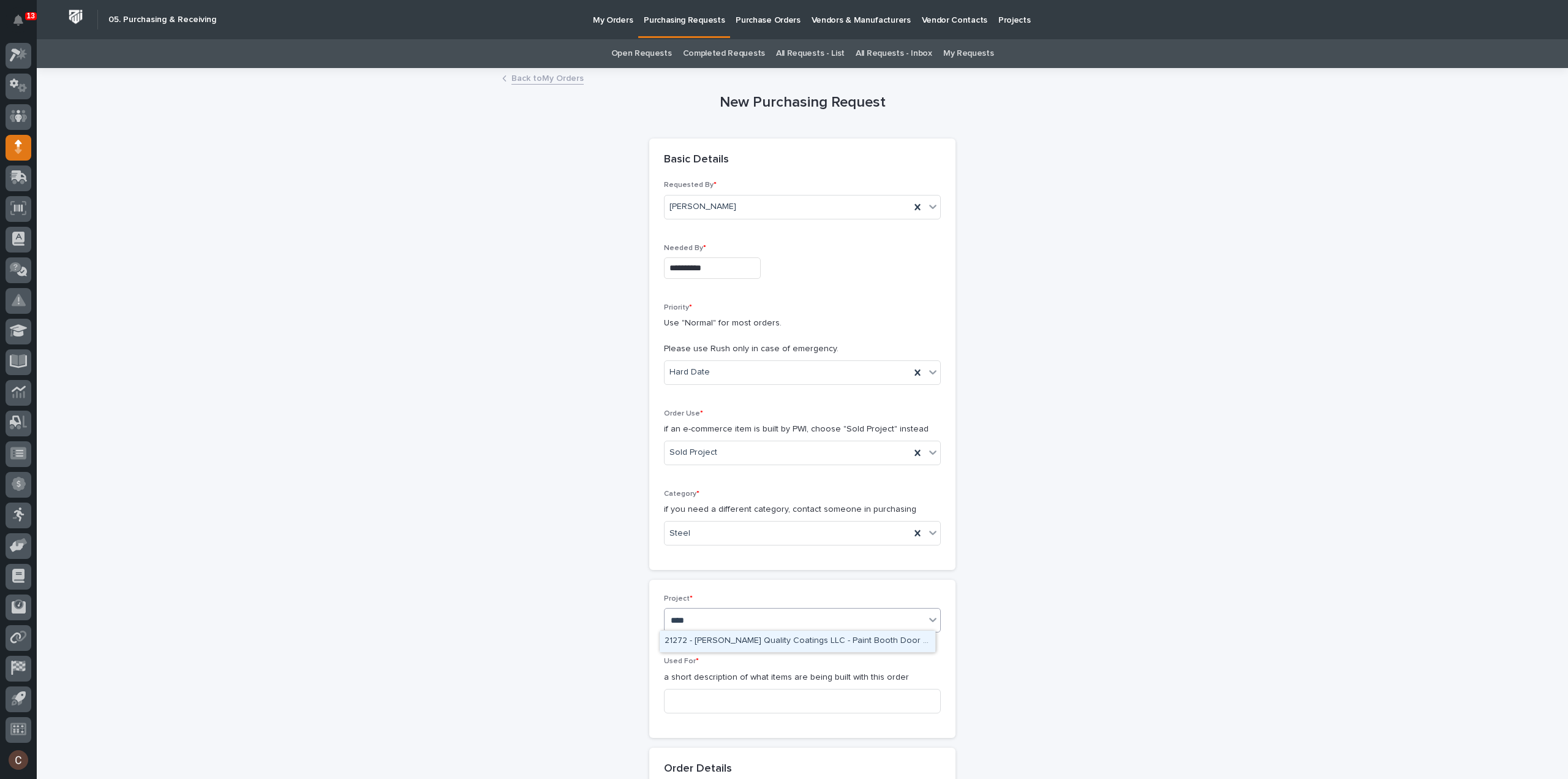
type input "*****"
click at [724, 639] on div "27274 - Stair Zone - Space X - Ethan Reich Stair" at bounding box center [797, 641] width 276 height 22
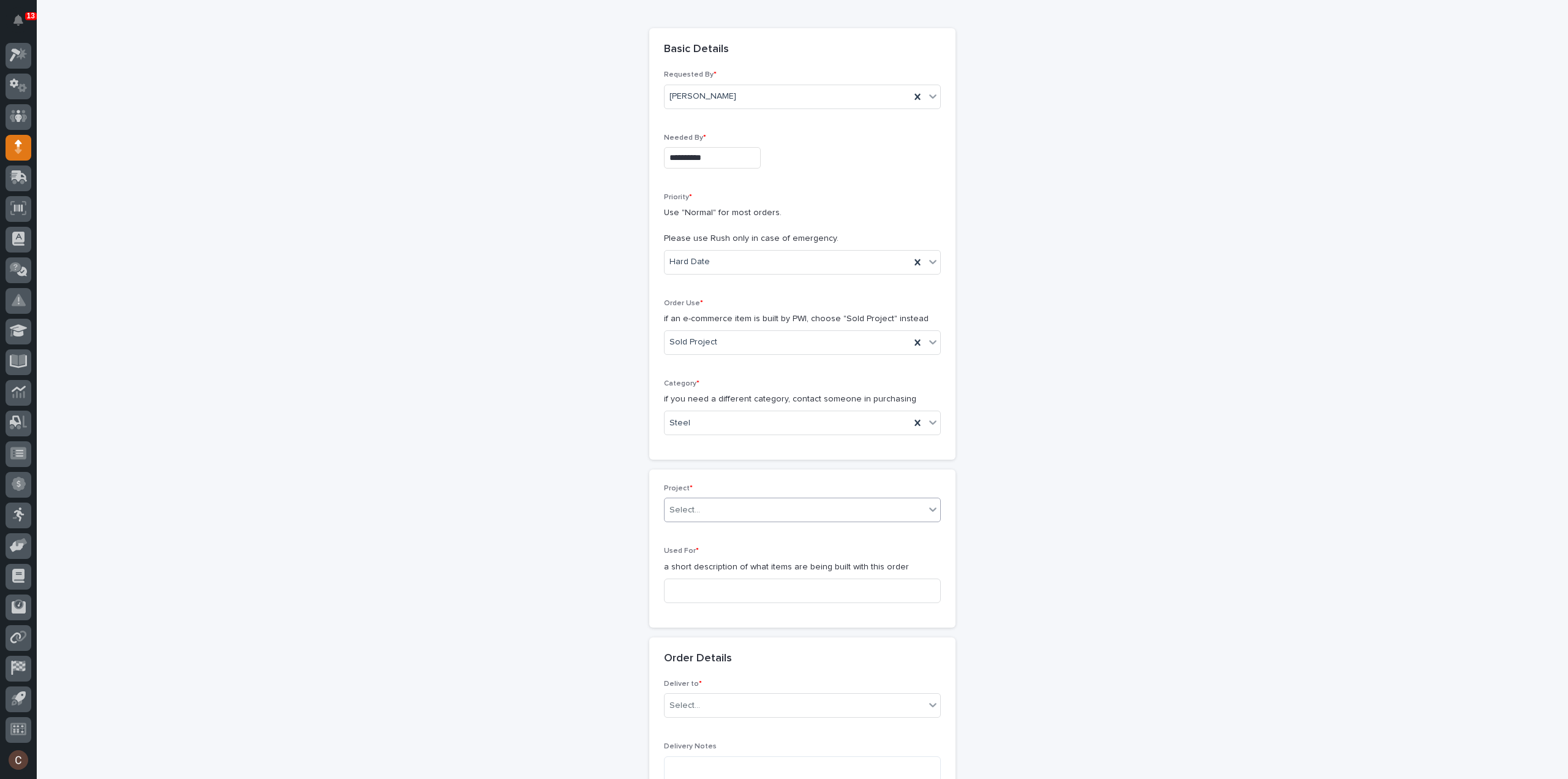
scroll to position [123, 0]
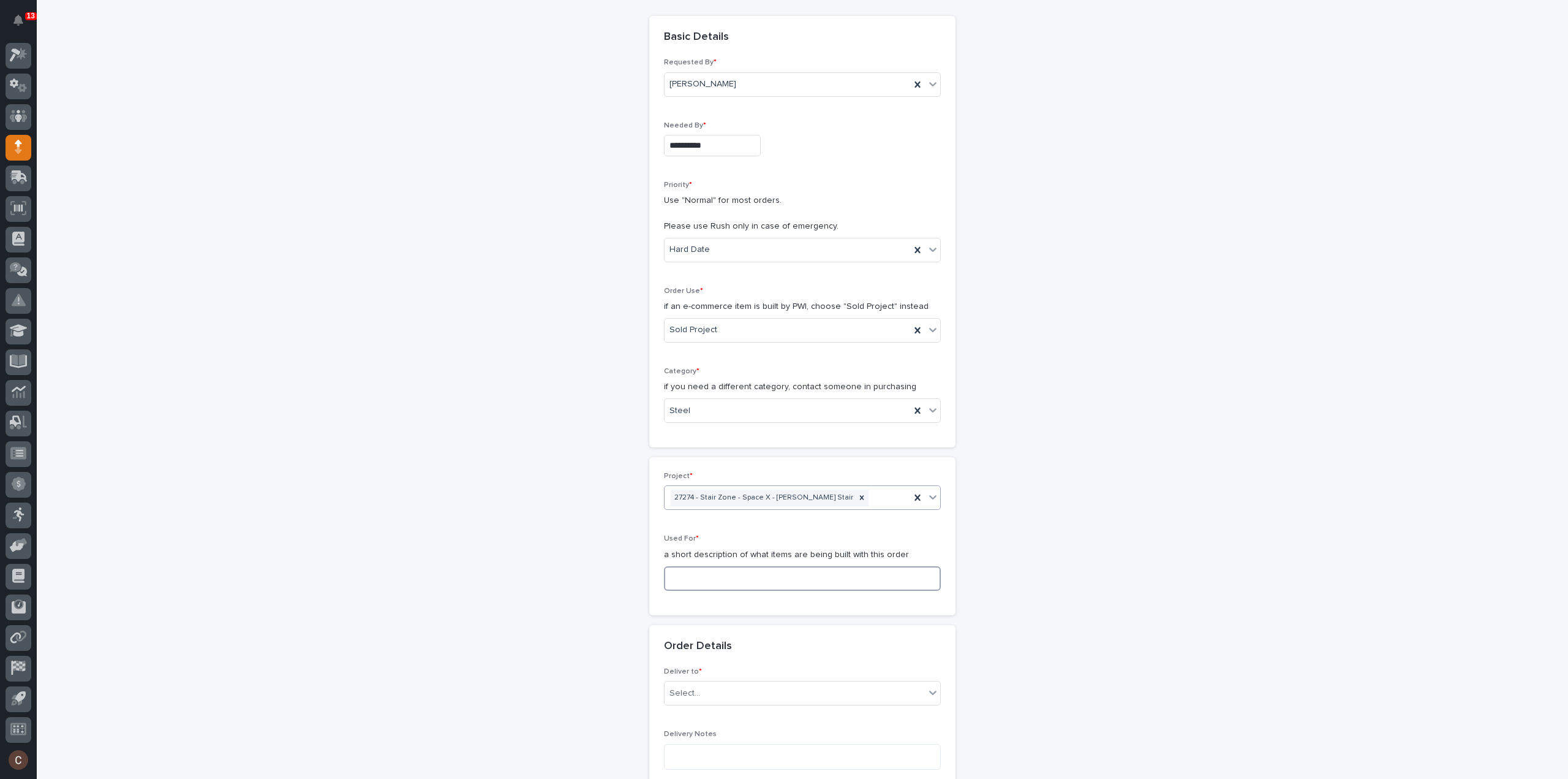
click at [704, 570] on input at bounding box center [802, 579] width 277 height 25
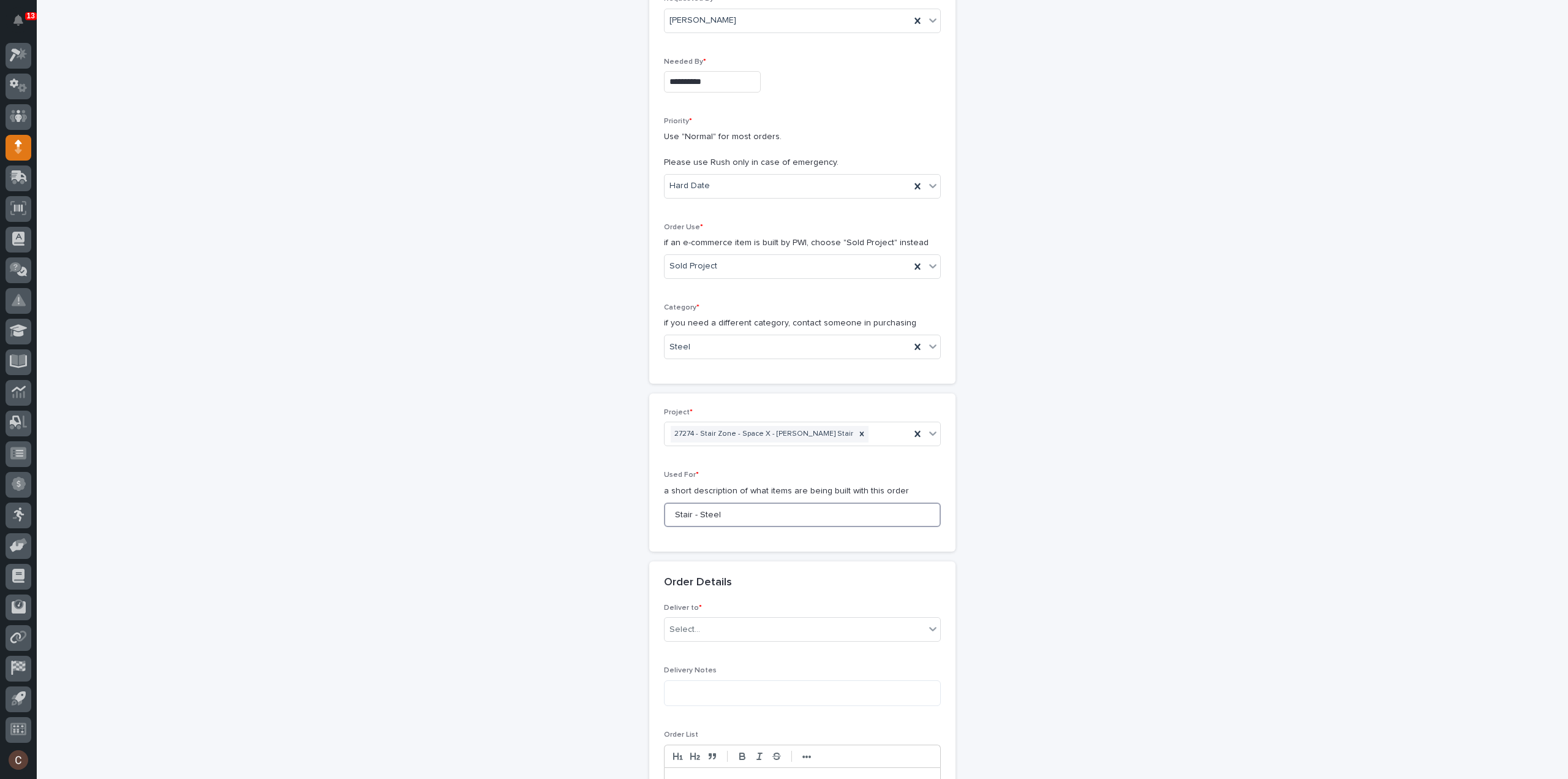
scroll to position [245, 0]
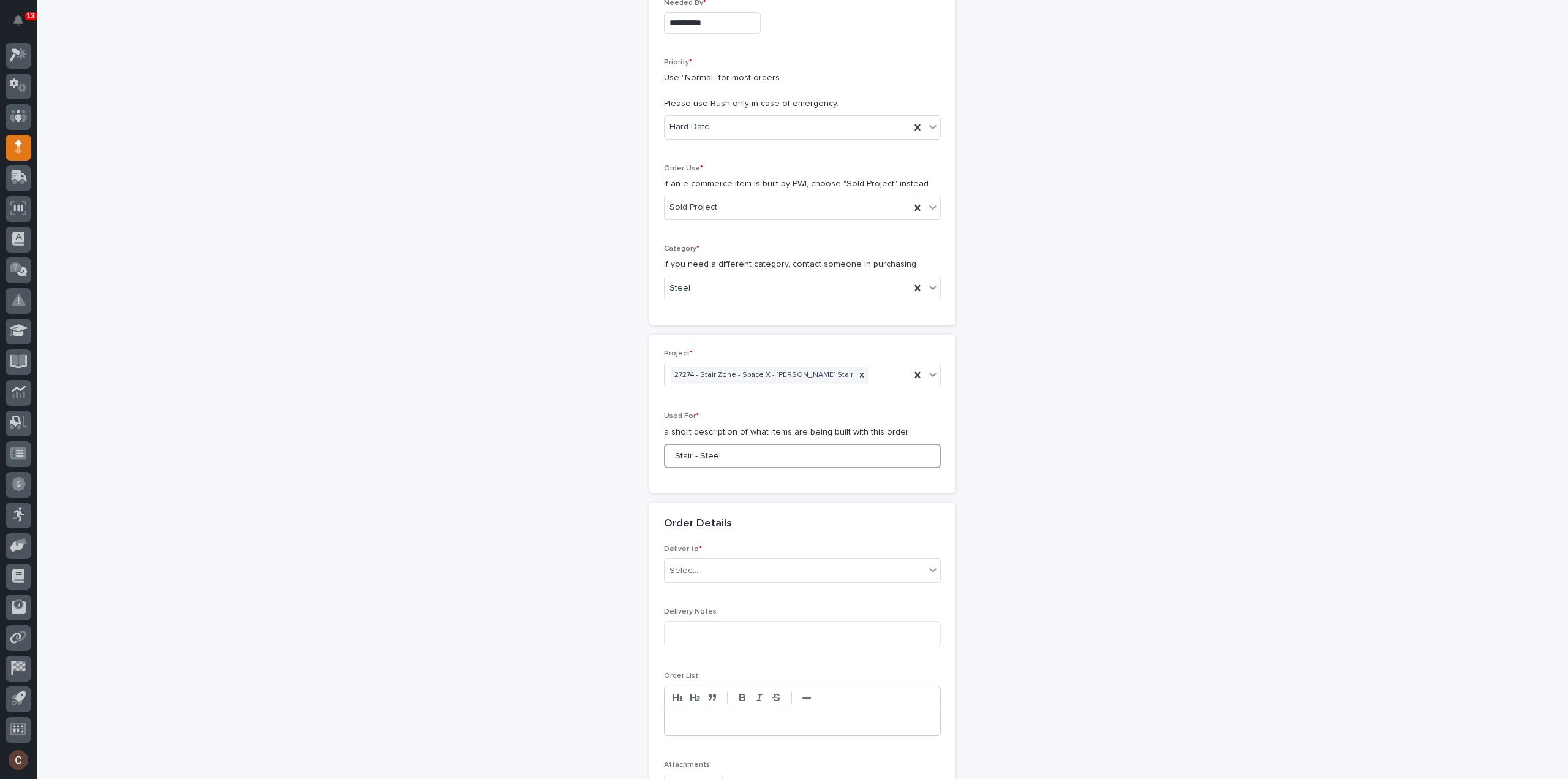
type input "Stair - Steel"
click at [703, 581] on div "Deliver to * Select..." at bounding box center [802, 568] width 277 height 48
click at [704, 569] on div "Select..." at bounding box center [795, 571] width 260 height 20
click at [703, 587] on div "PWI" at bounding box center [797, 592] width 276 height 22
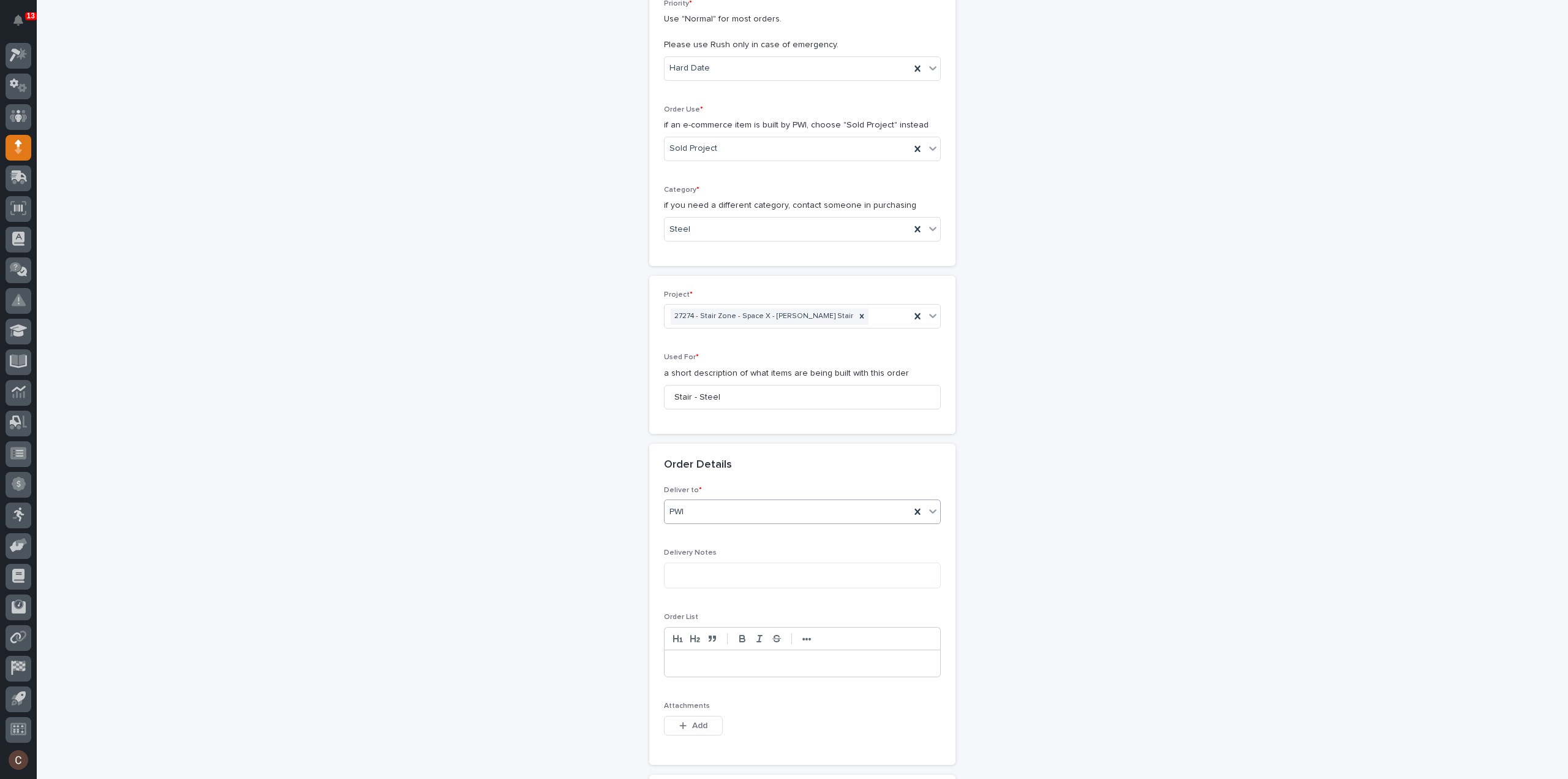
scroll to position [429, 0]
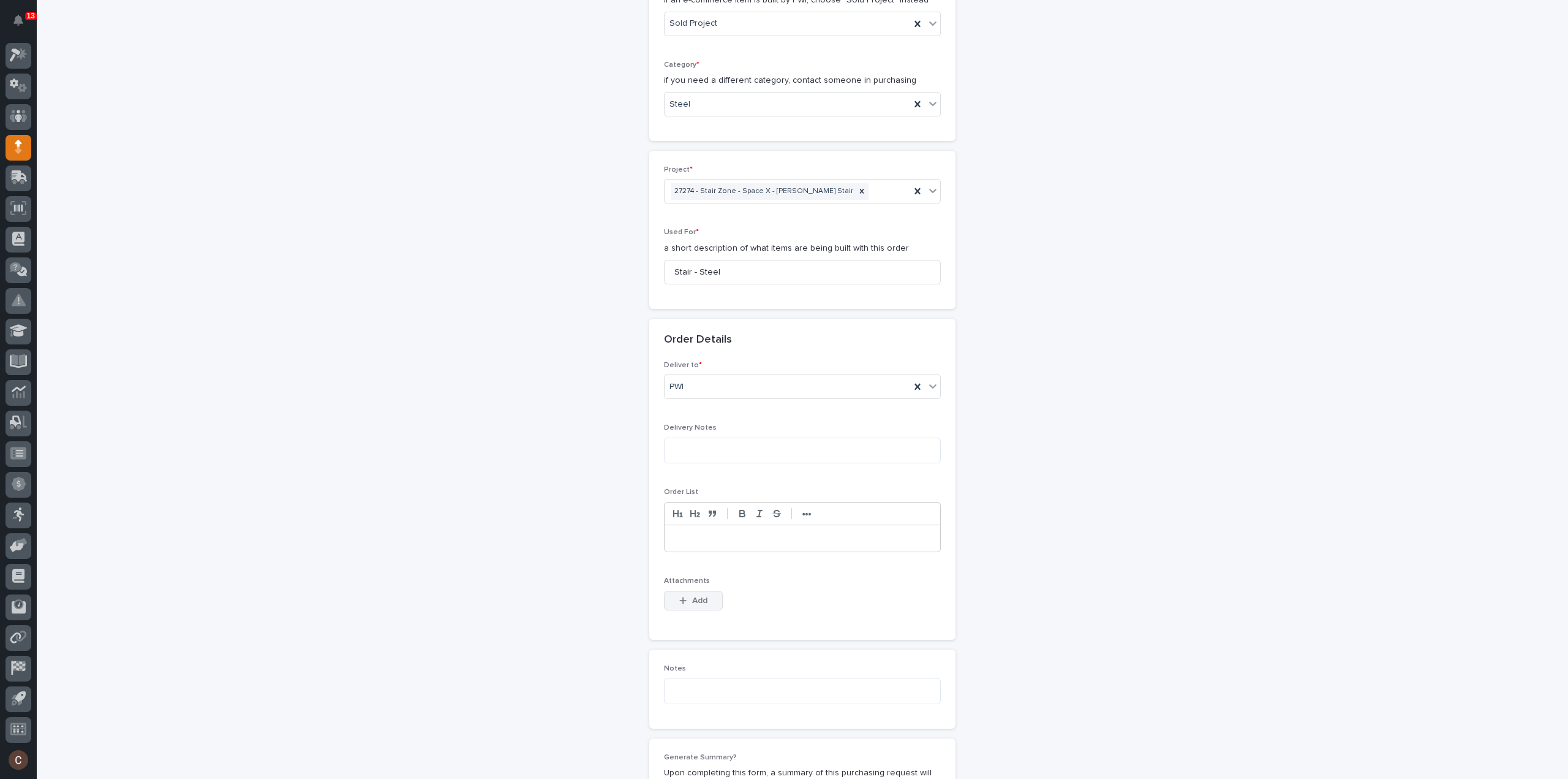
click at [704, 606] on button "Add" at bounding box center [693, 600] width 59 height 20
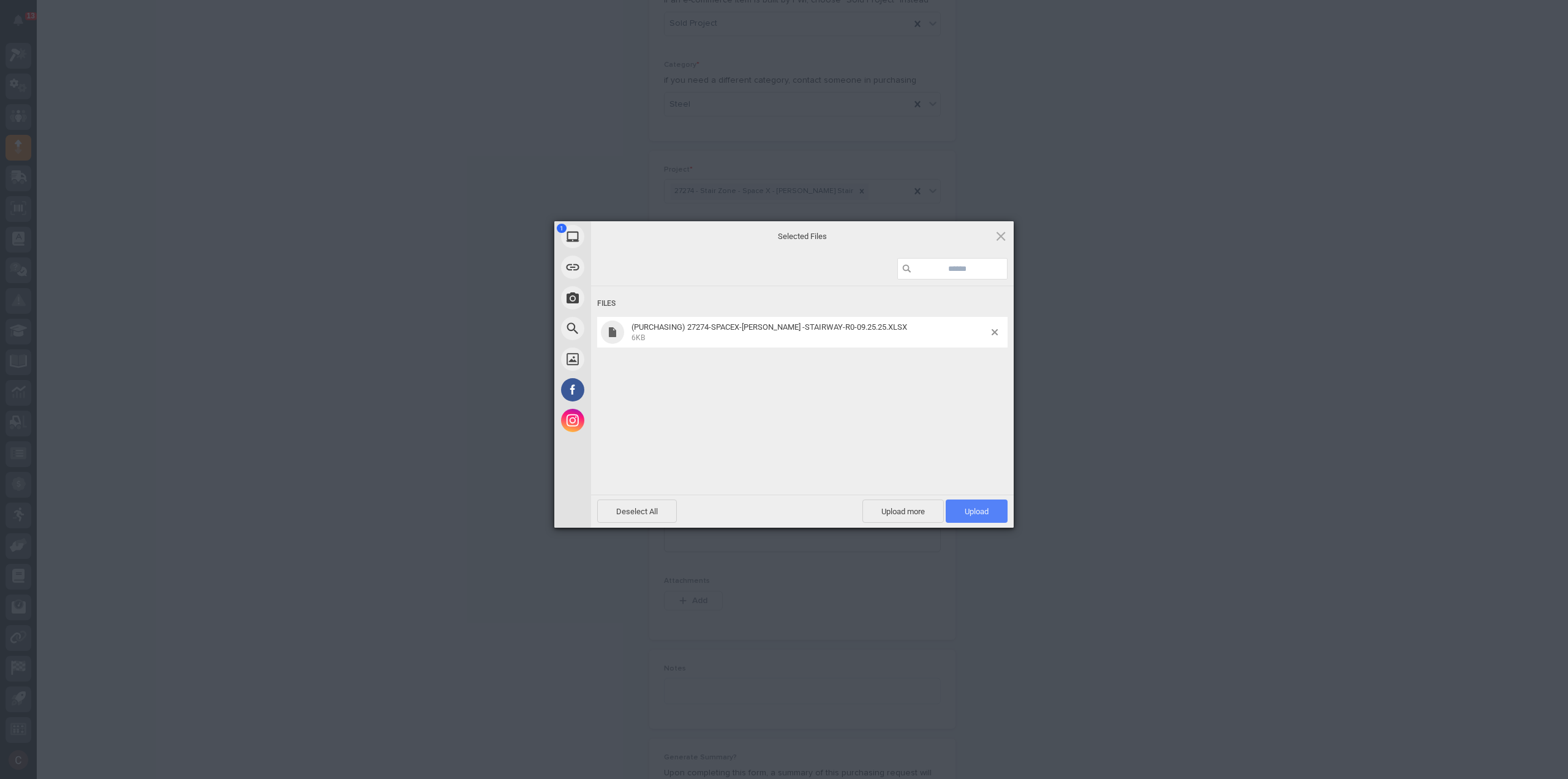
click at [981, 515] on span "Upload 1" at bounding box center [977, 511] width 24 height 9
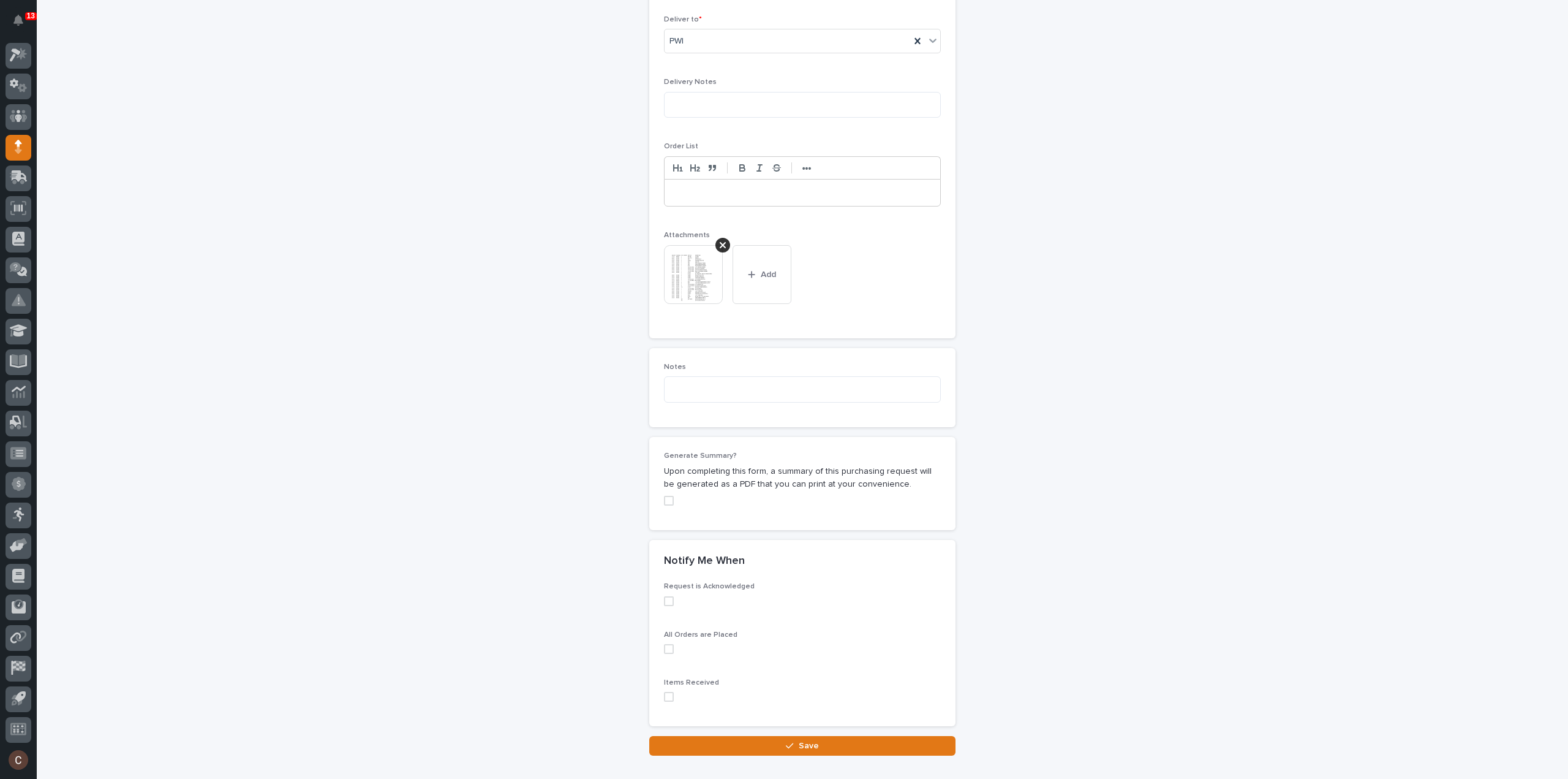
scroll to position [844, 0]
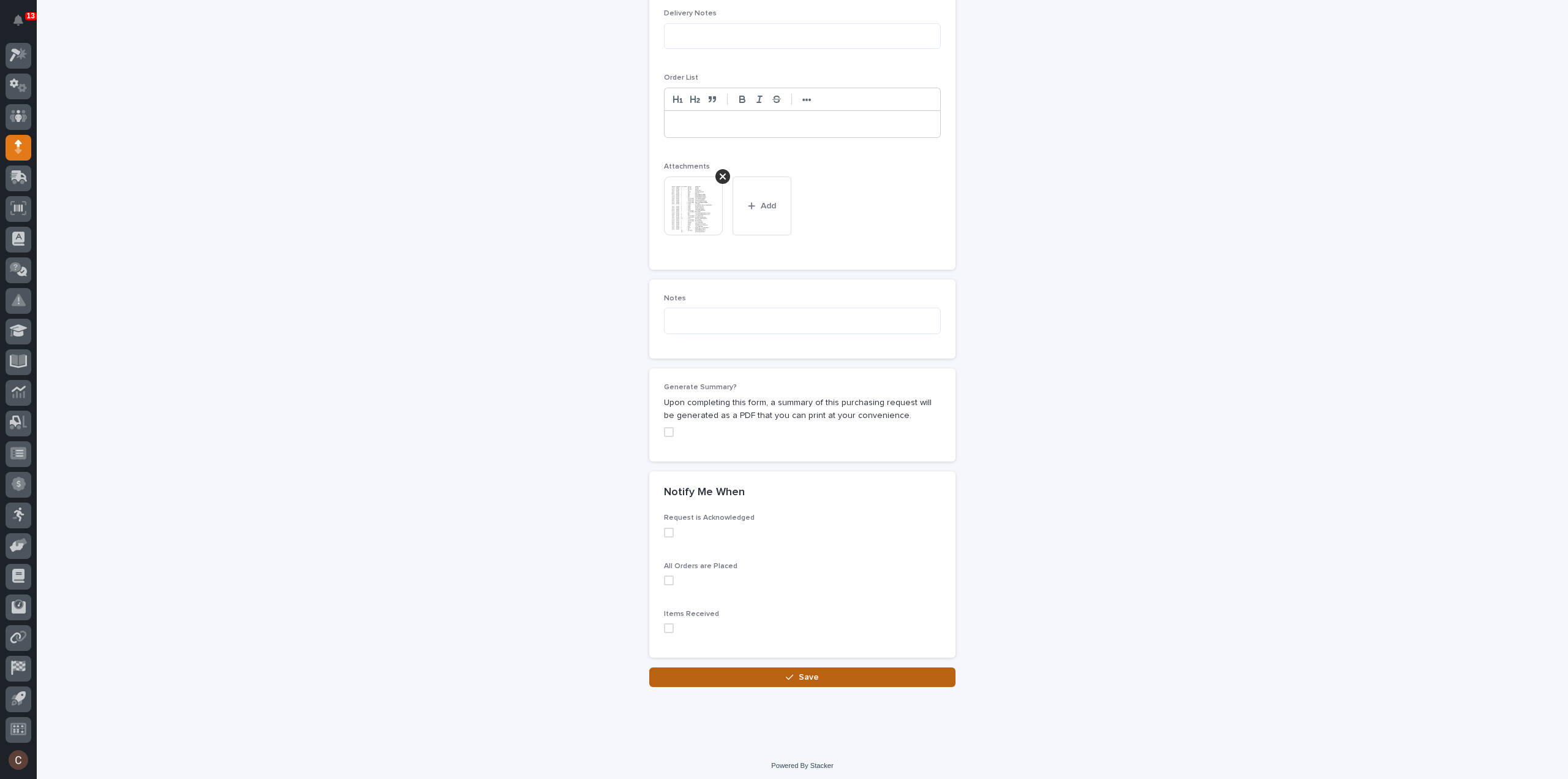
click at [746, 669] on button "Save" at bounding box center [802, 677] width 306 height 20
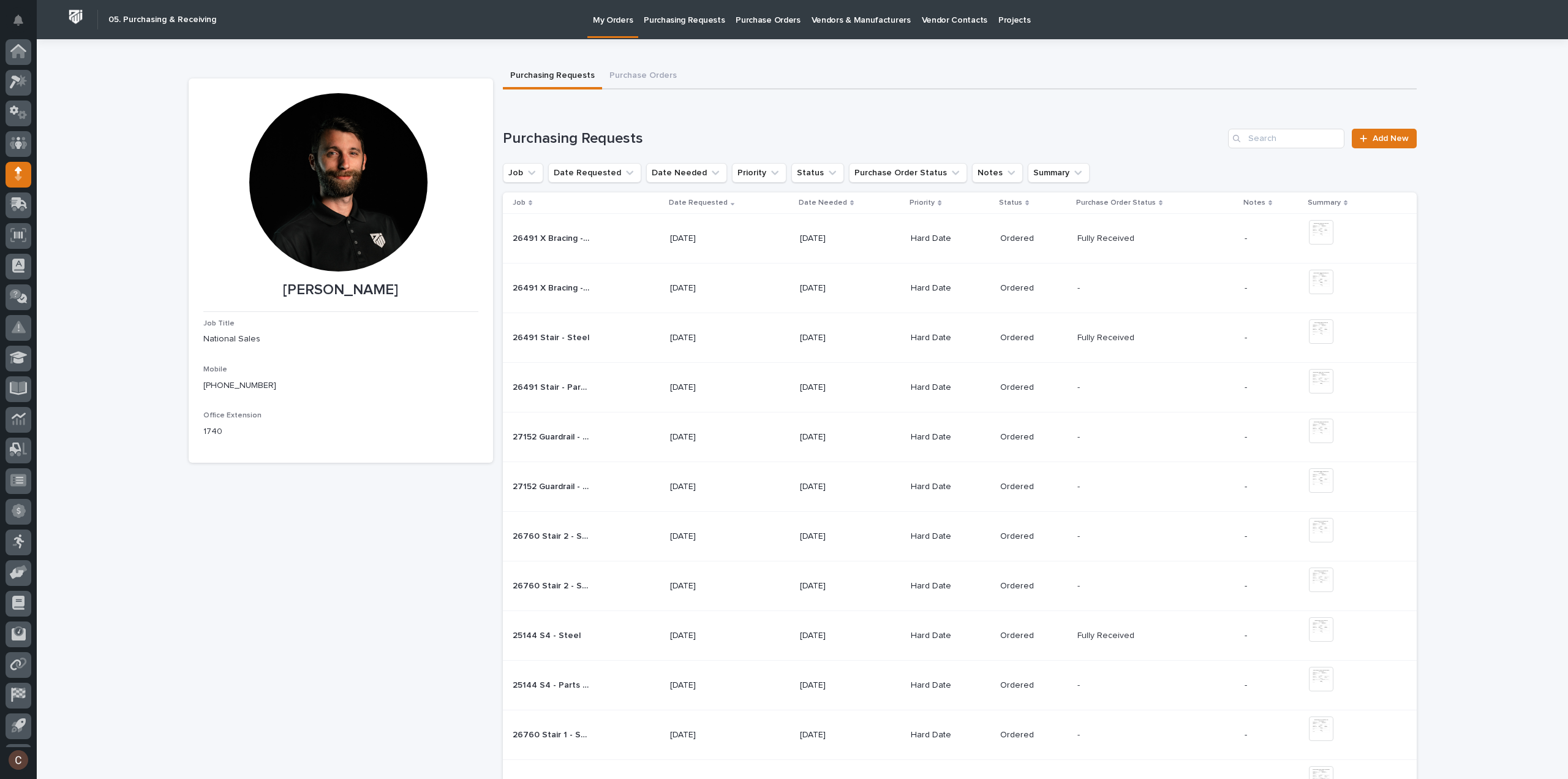
scroll to position [27, 0]
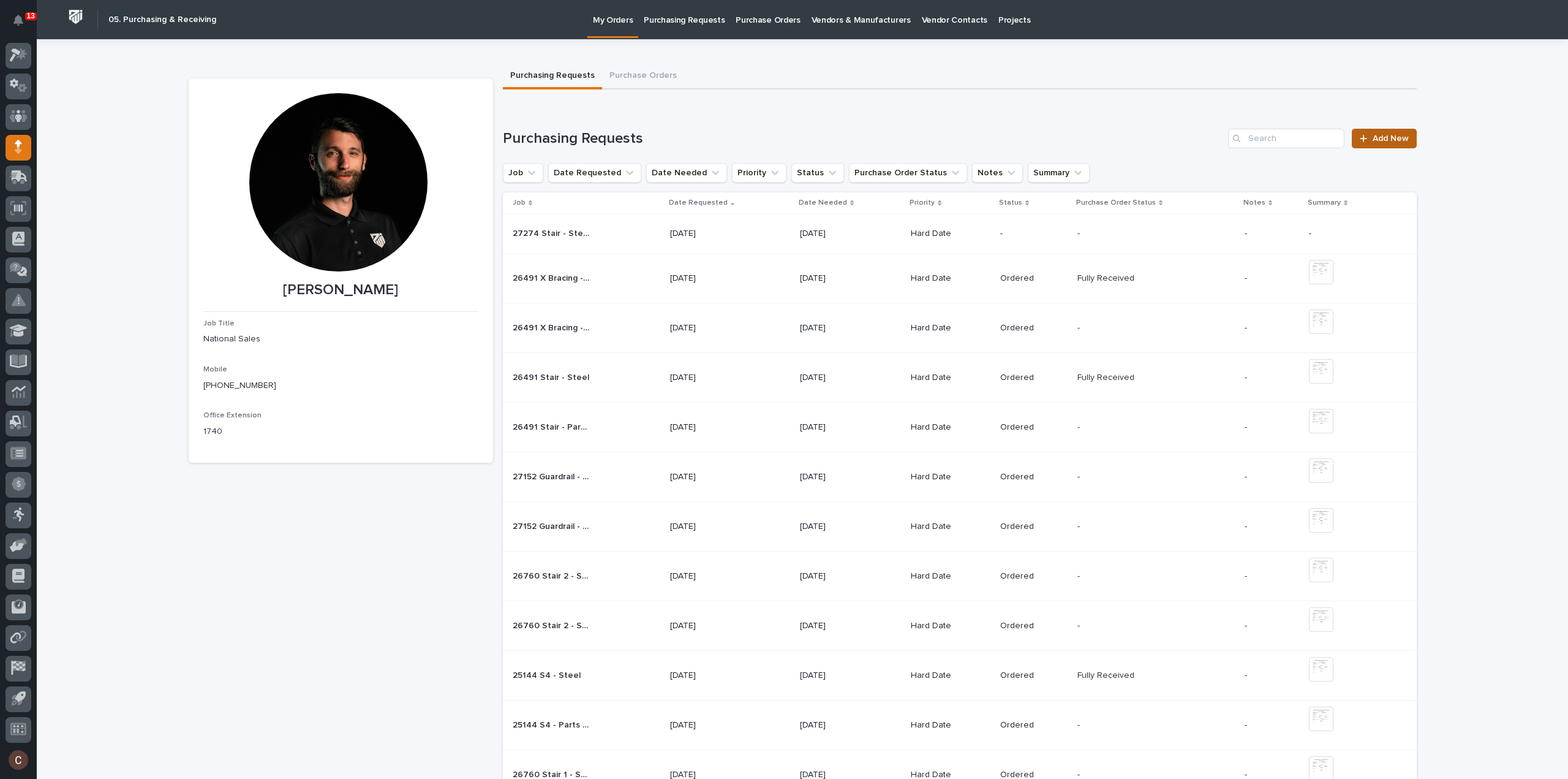
click at [1397, 135] on span "Add New" at bounding box center [1391, 138] width 36 height 9
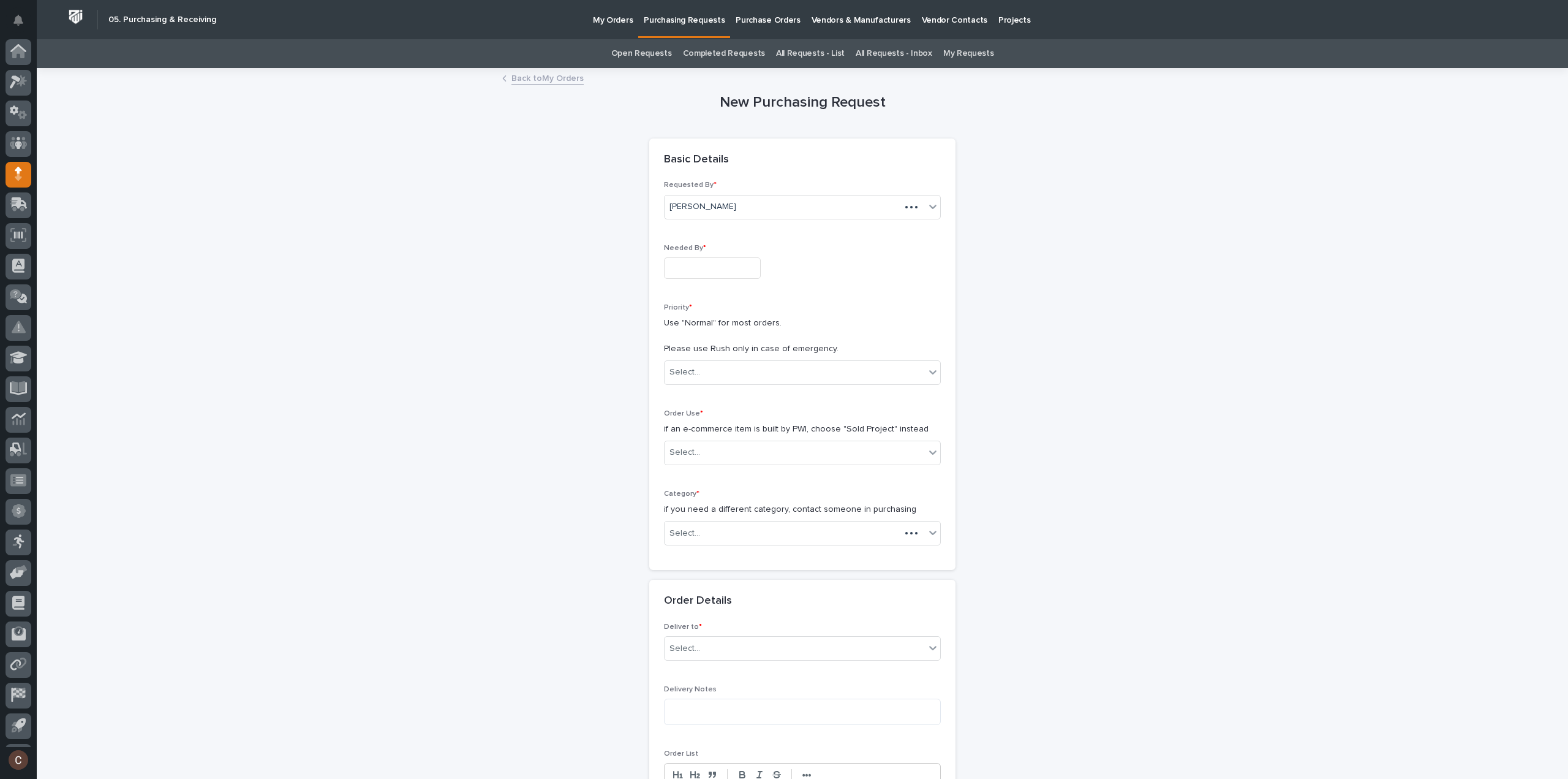
scroll to position [27, 0]
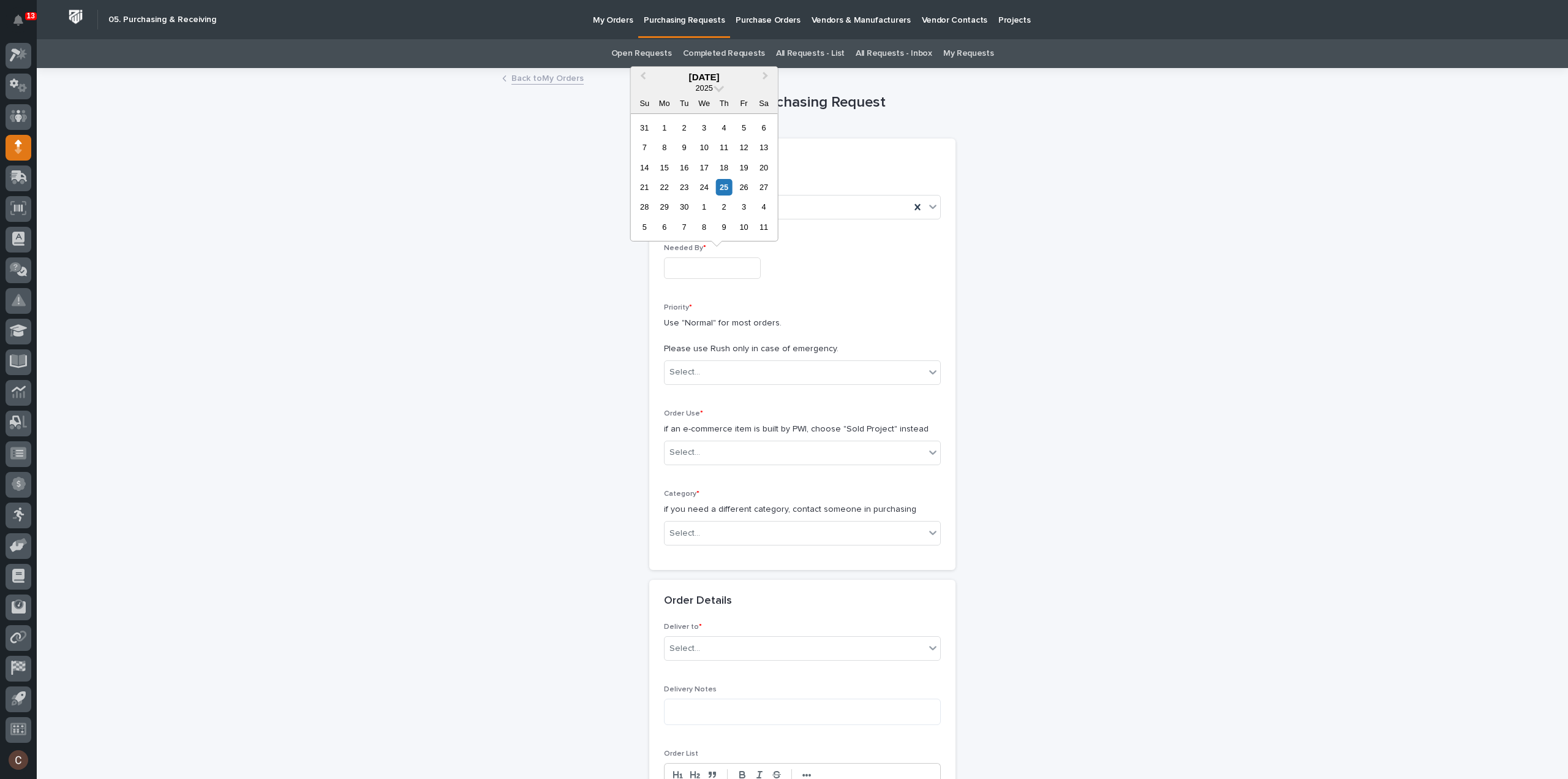
click at [683, 268] on input "text" at bounding box center [712, 268] width 97 height 22
click at [664, 208] on div "29" at bounding box center [664, 207] width 17 height 17
type input "**********"
click at [719, 367] on div "Select..." at bounding box center [795, 372] width 260 height 20
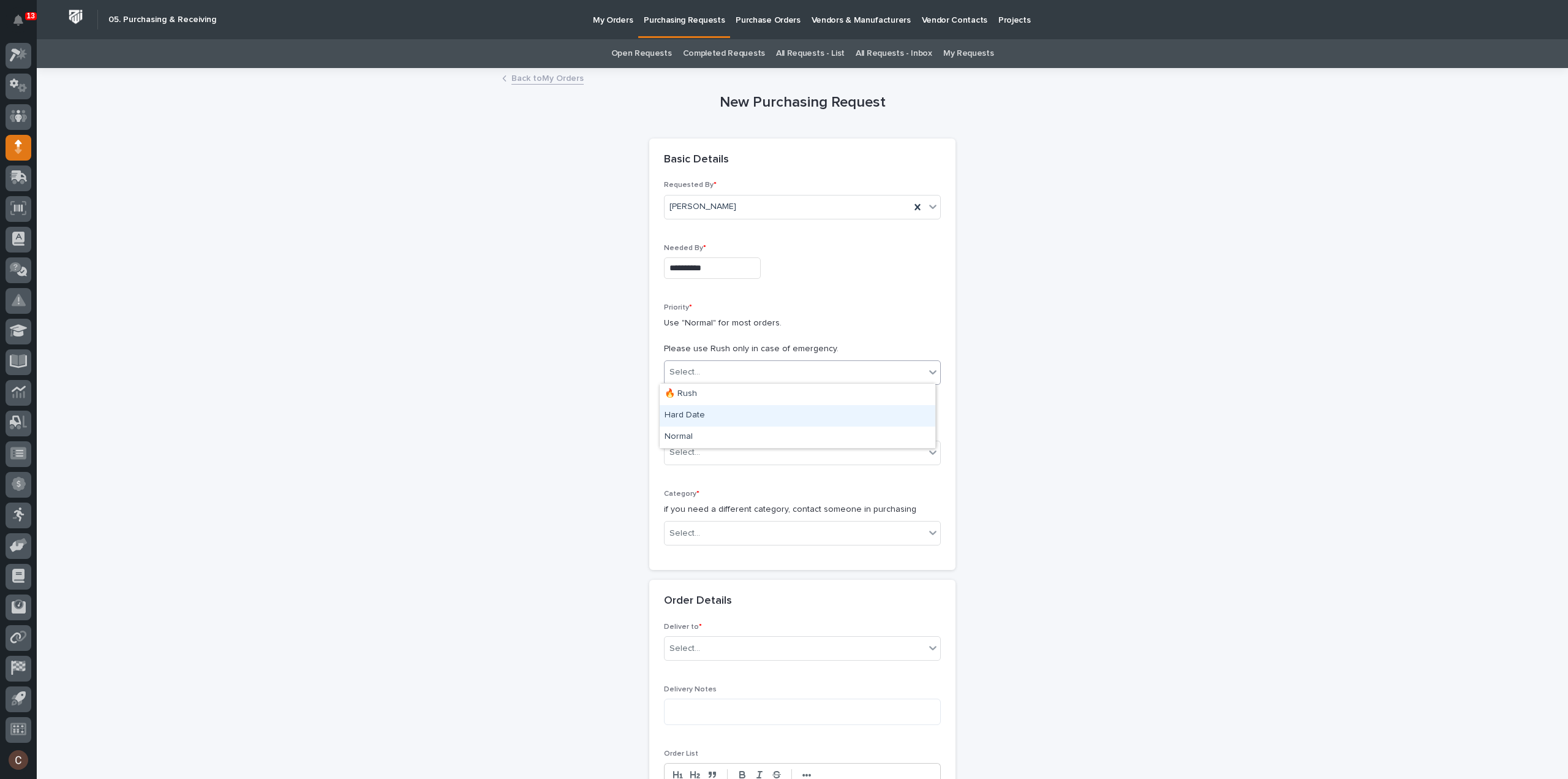
click at [714, 409] on div "Hard Date" at bounding box center [797, 416] width 276 height 22
click at [703, 448] on div "Select..." at bounding box center [795, 452] width 260 height 20
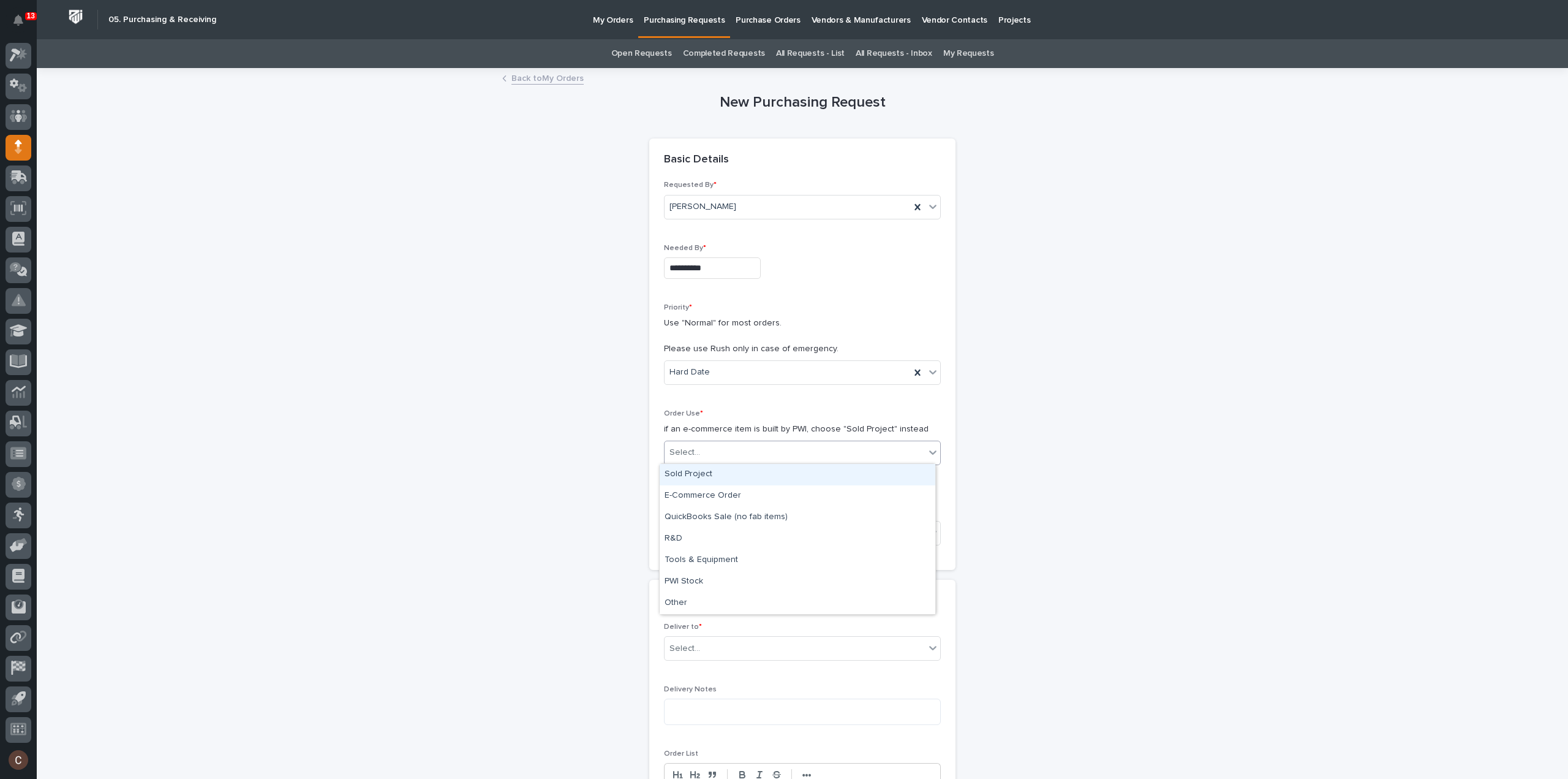
click at [693, 473] on div "Sold Project" at bounding box center [797, 474] width 276 height 22
click at [699, 527] on div "Select..." at bounding box center [795, 533] width 260 height 20
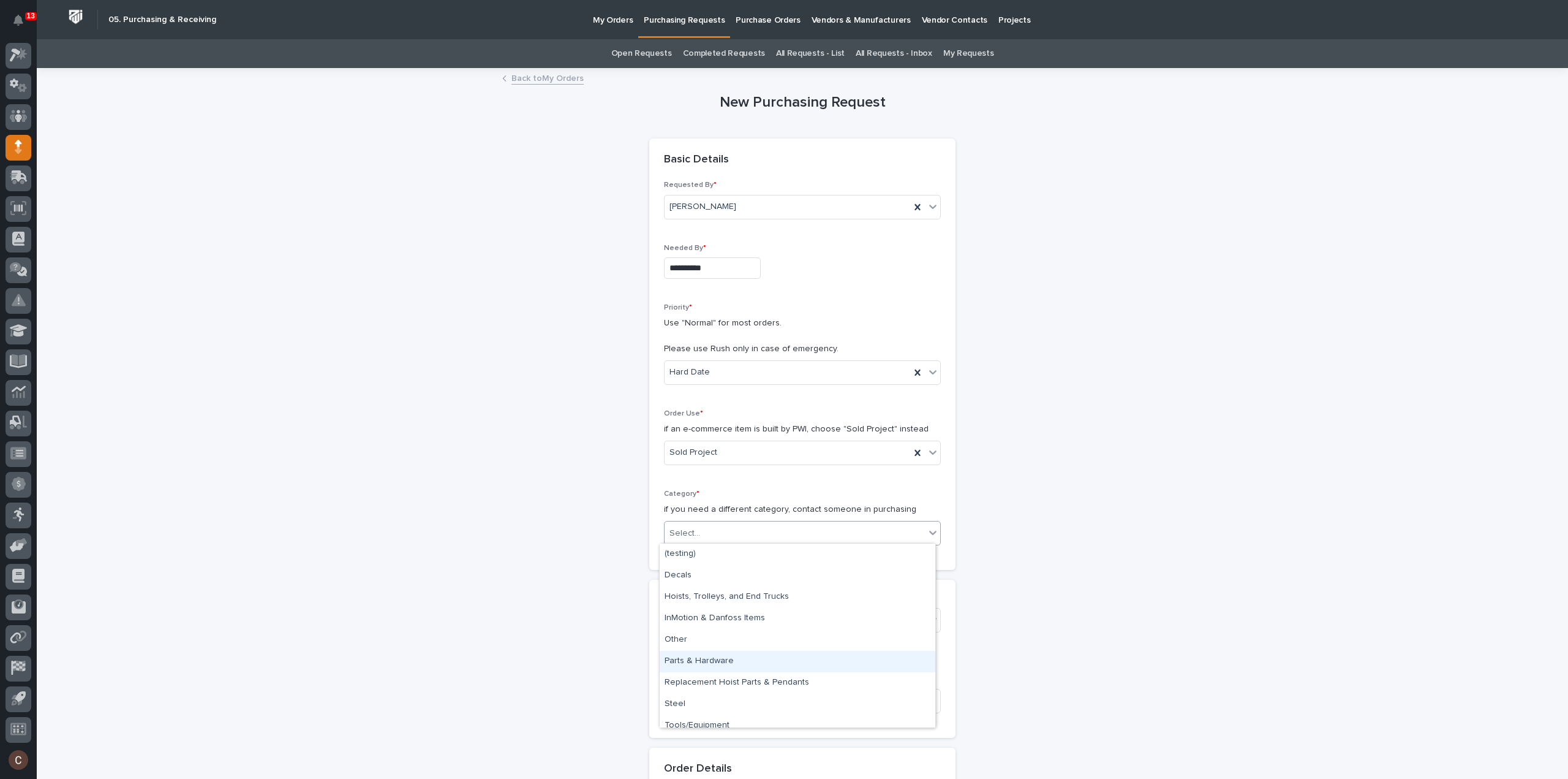
click at [717, 665] on div "Parts & Hardware" at bounding box center [797, 661] width 276 height 22
click at [702, 613] on div "Select..." at bounding box center [795, 620] width 260 height 20
type input "*****"
click at [743, 639] on div "27274 - Stair Zone - Space X - Ethan Reich Stair" at bounding box center [797, 641] width 276 height 22
click at [716, 685] on div "Used For * a short description of what items are being built with this order" at bounding box center [802, 690] width 277 height 66
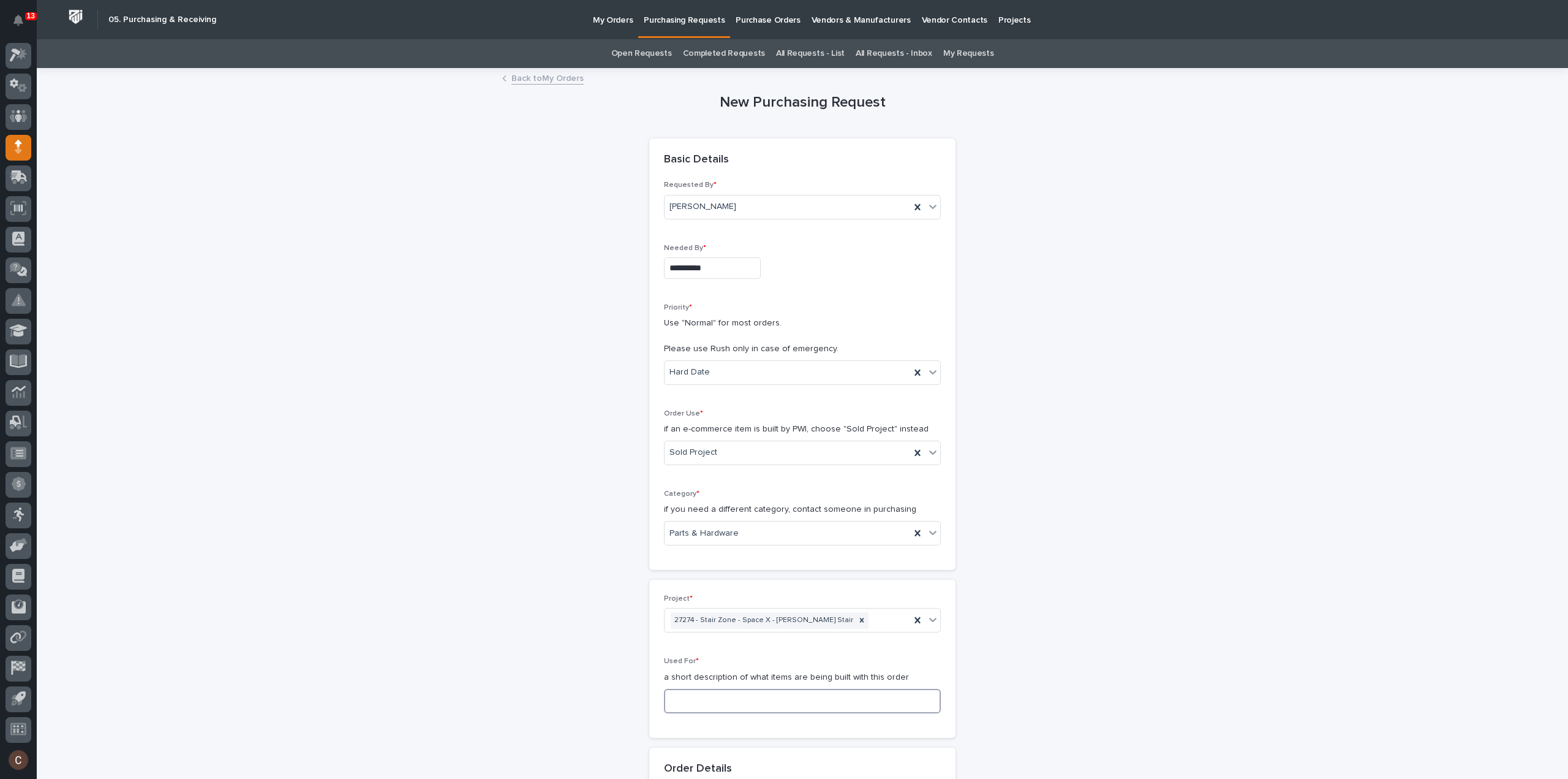
click at [704, 695] on input at bounding box center [802, 701] width 277 height 25
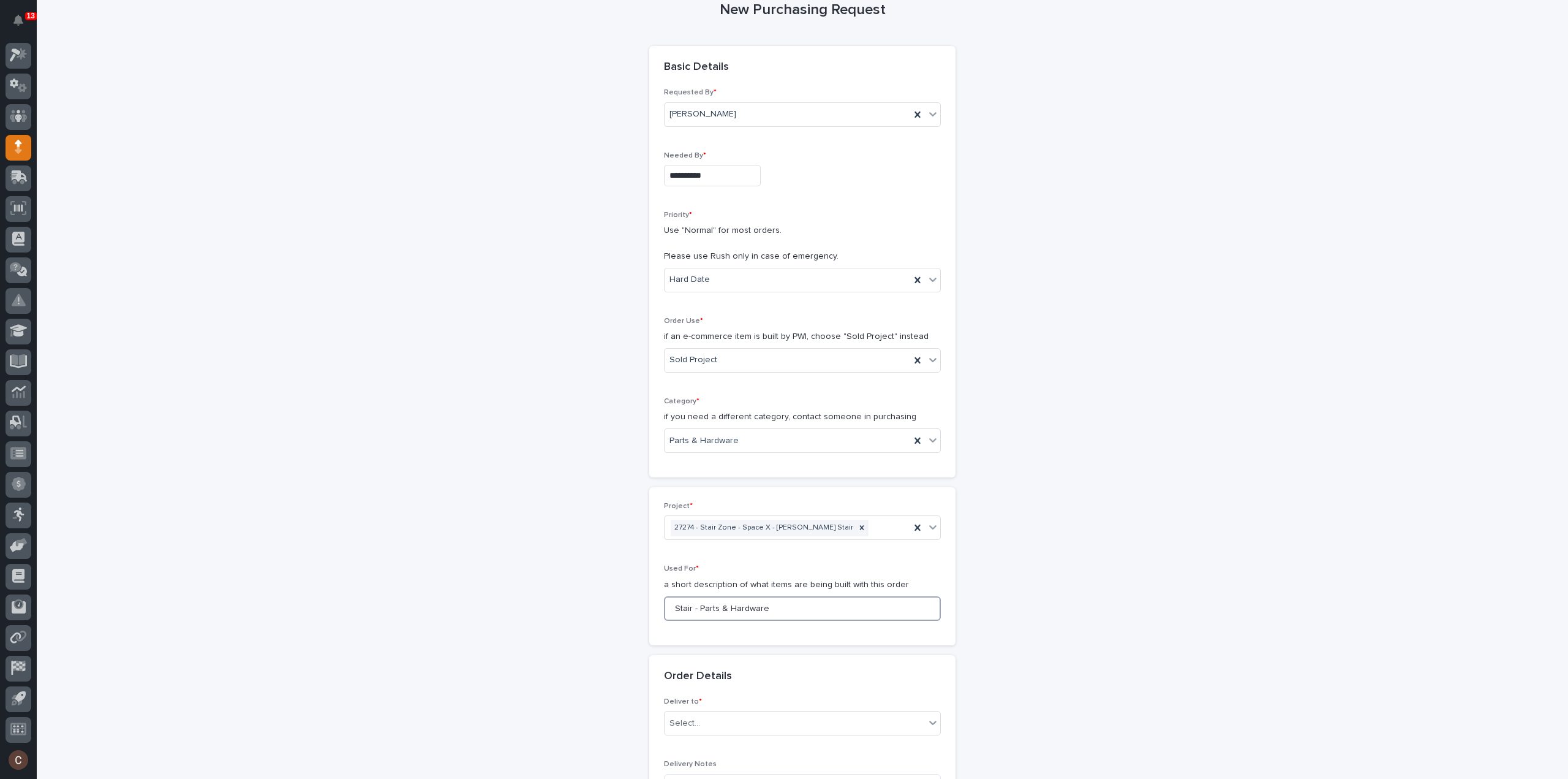
scroll to position [306, 0]
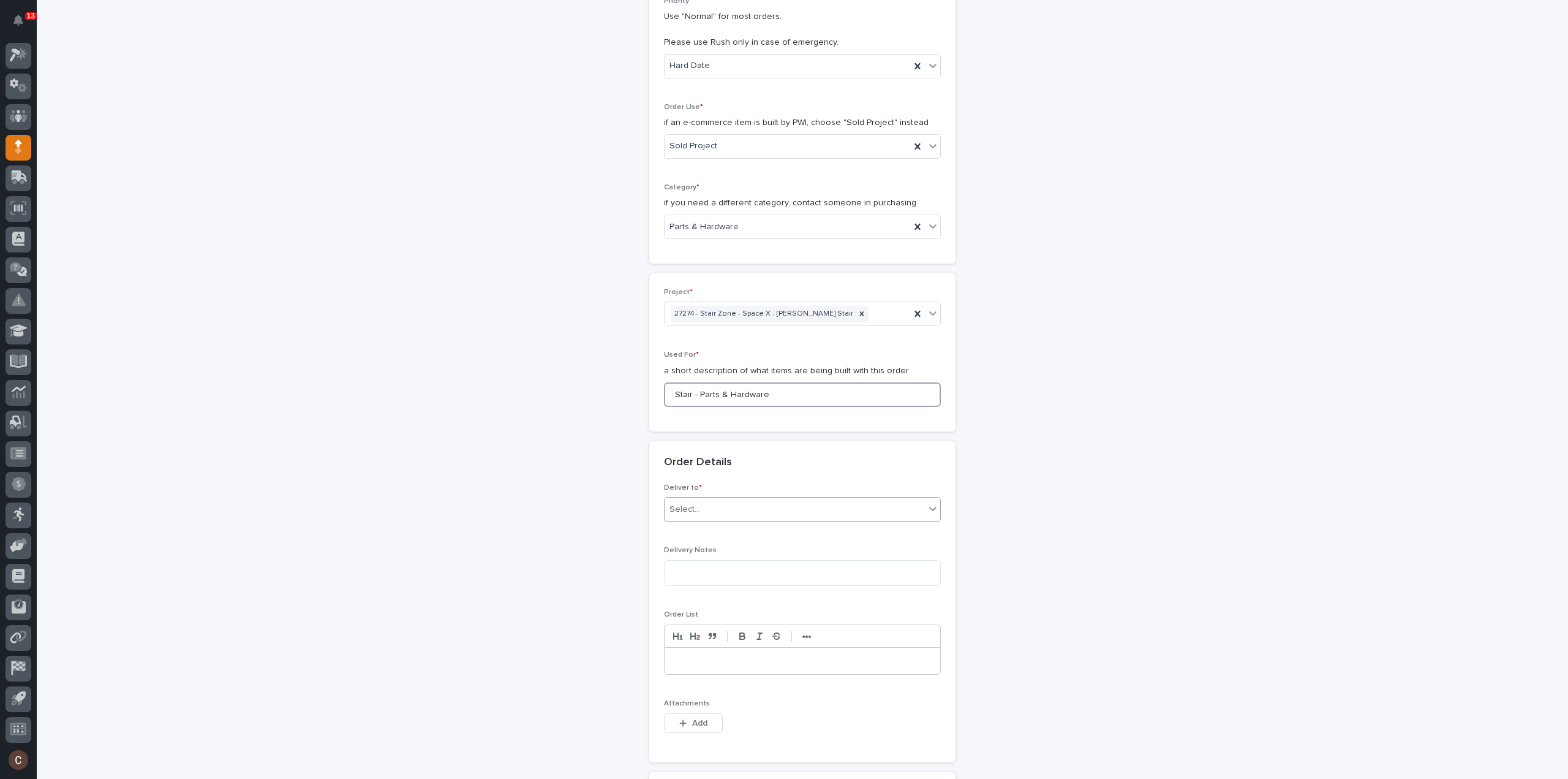
type input "Stair - Parts & Hardware"
click at [738, 510] on div "Select..." at bounding box center [795, 509] width 260 height 20
click at [698, 523] on div "PWI" at bounding box center [797, 530] width 276 height 22
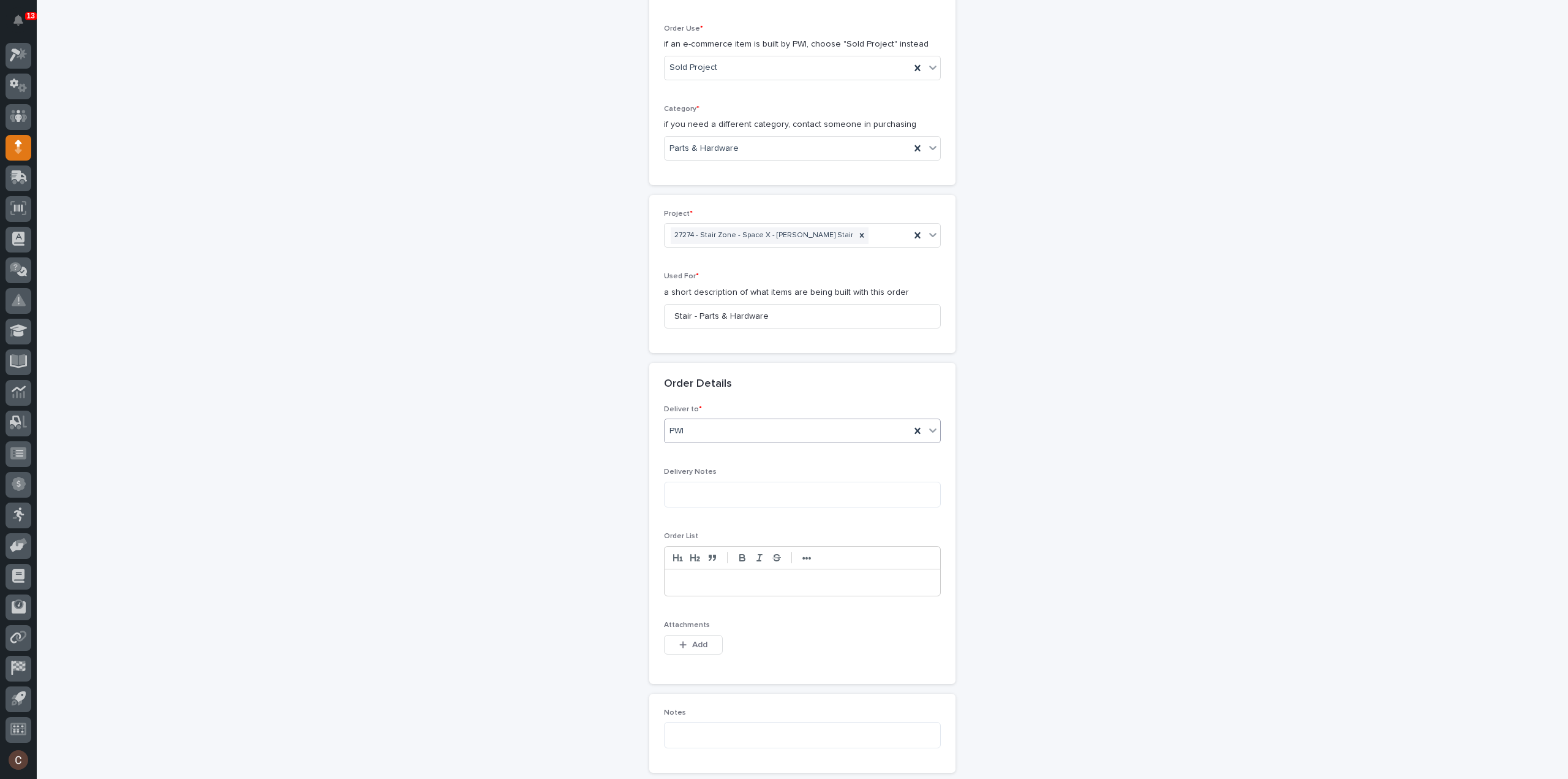
scroll to position [429, 0]
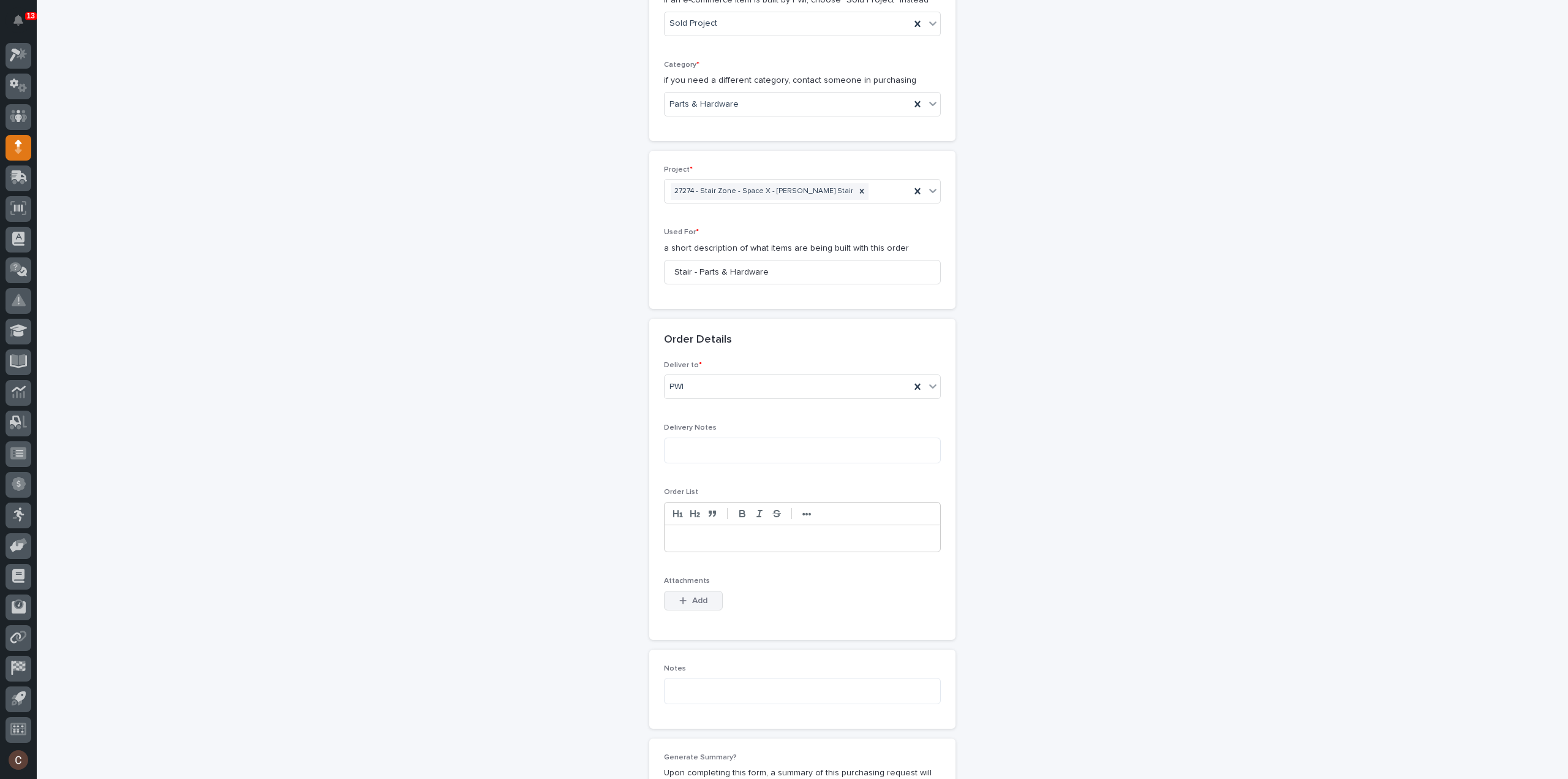
click at [680, 596] on icon "button" at bounding box center [683, 600] width 7 height 9
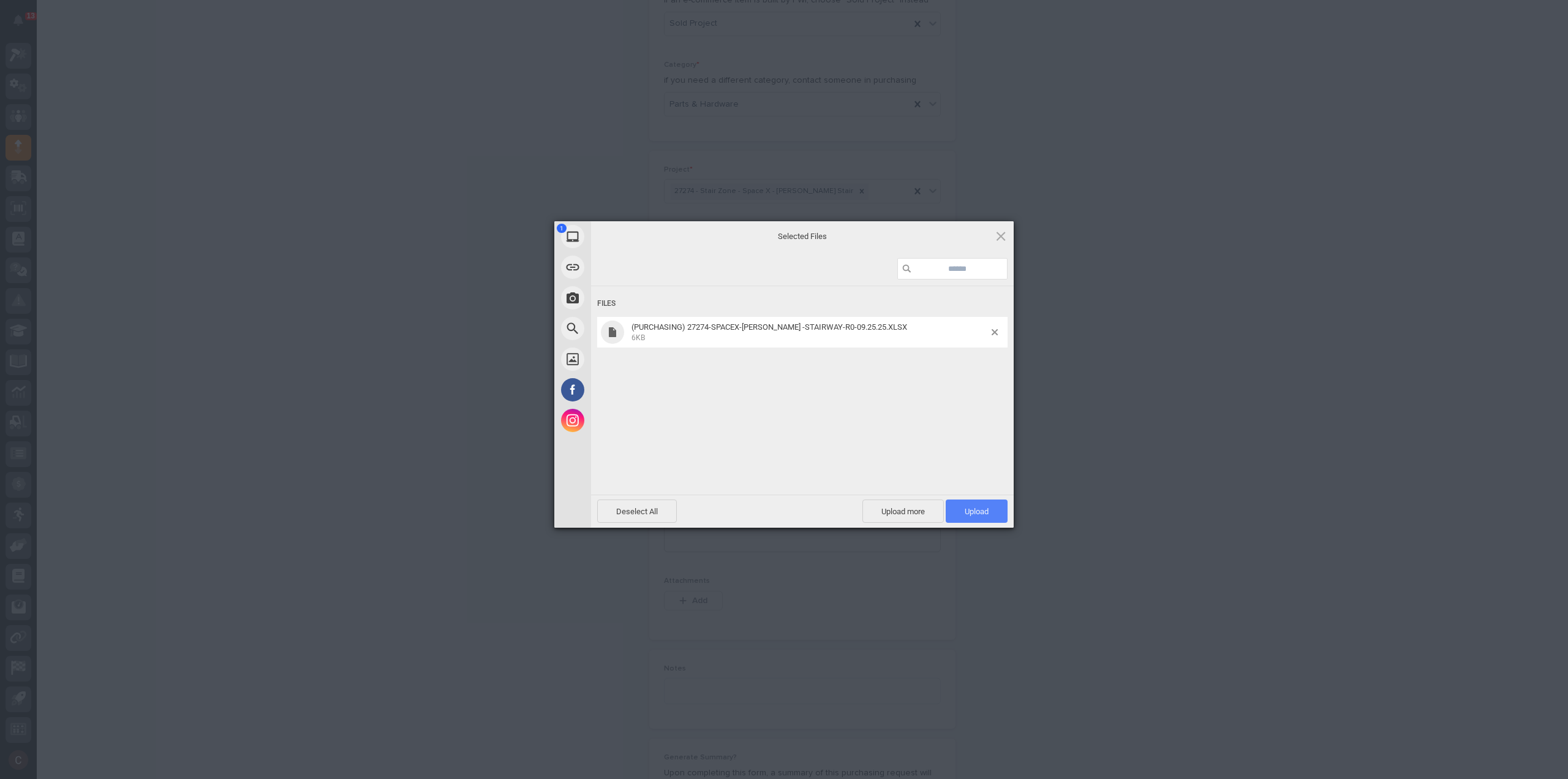
click at [965, 515] on span "Upload 1" at bounding box center [977, 511] width 24 height 9
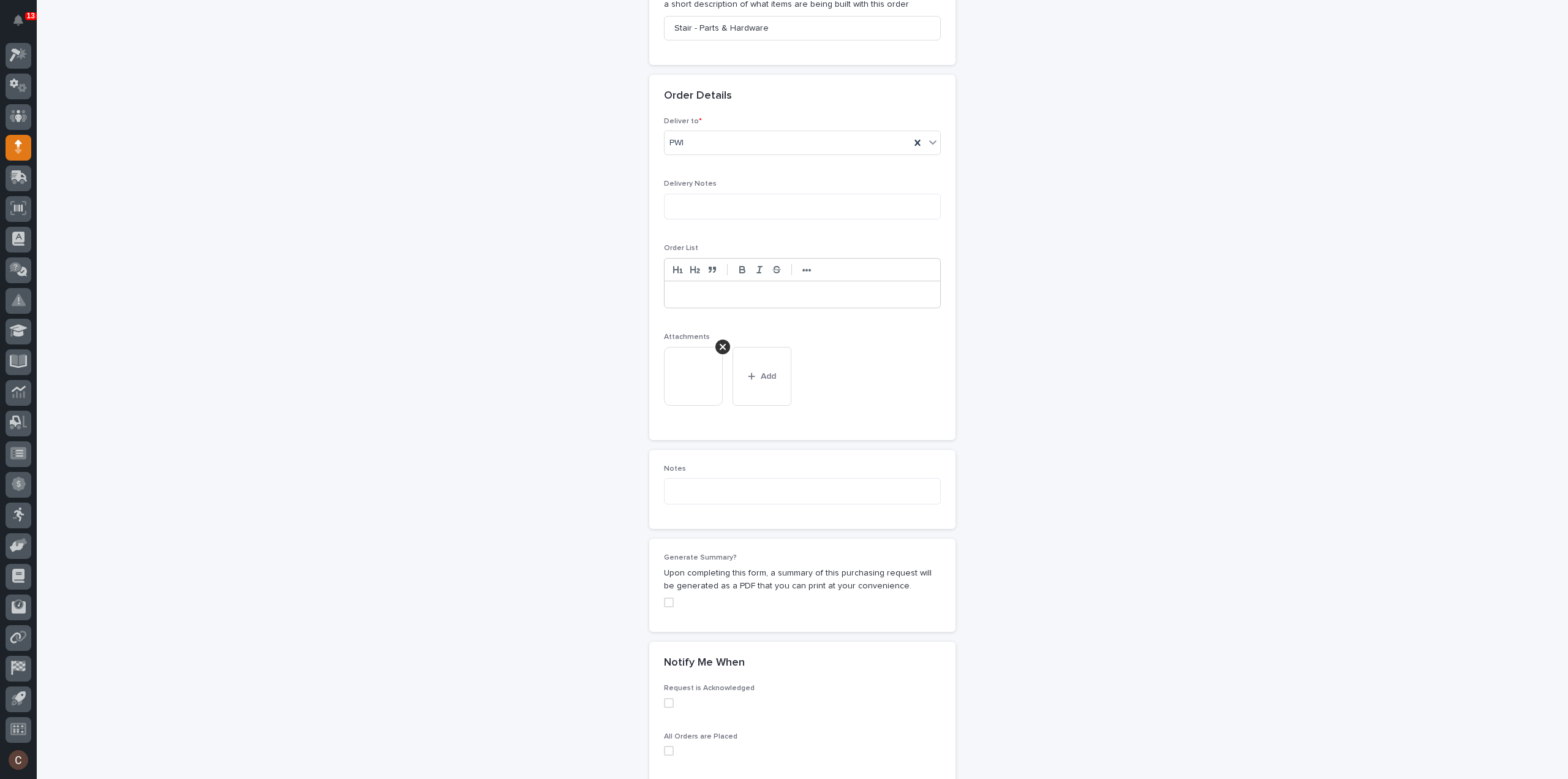
scroll to position [844, 0]
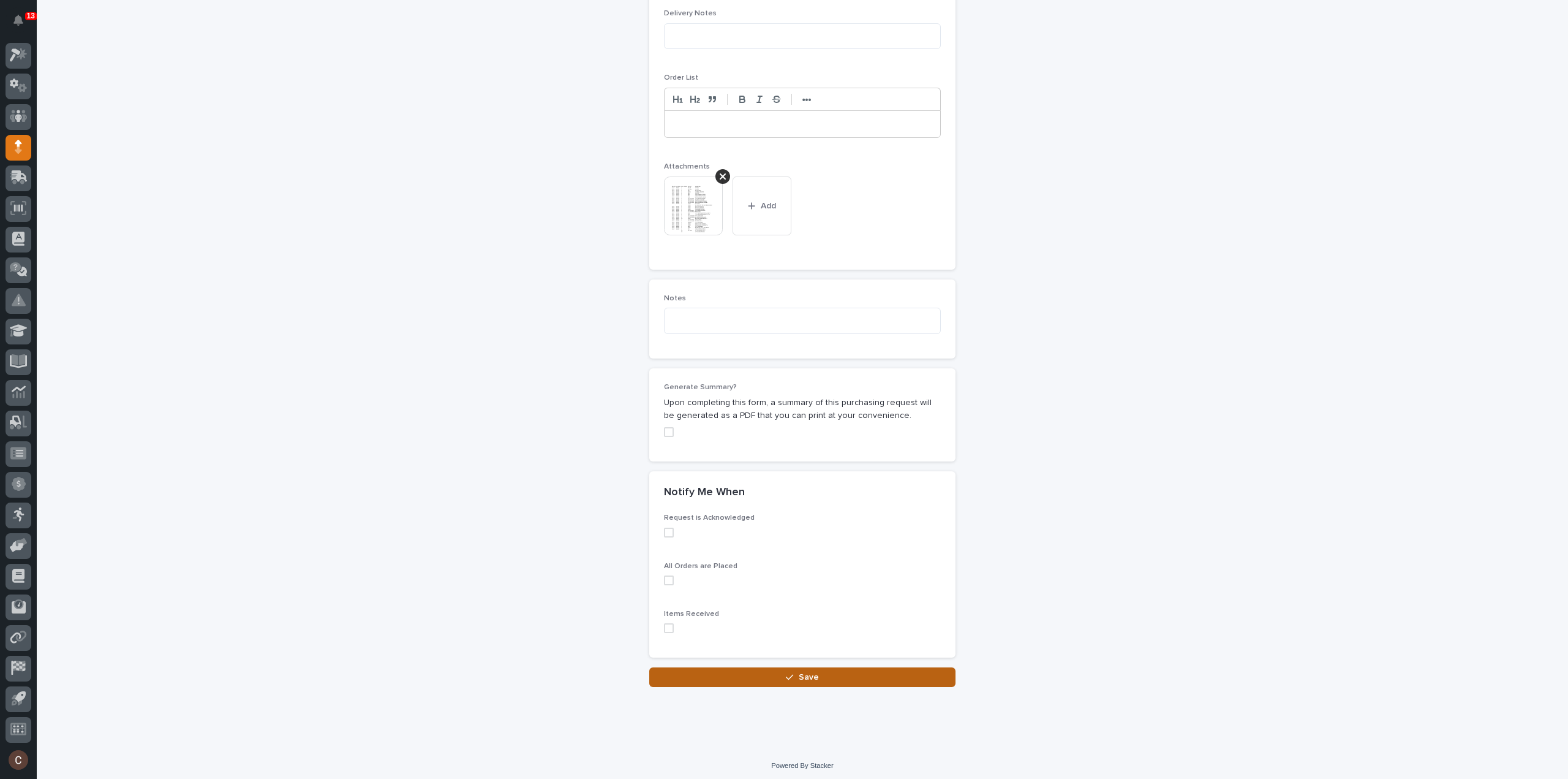
click at [827, 672] on button "Save" at bounding box center [802, 677] width 306 height 20
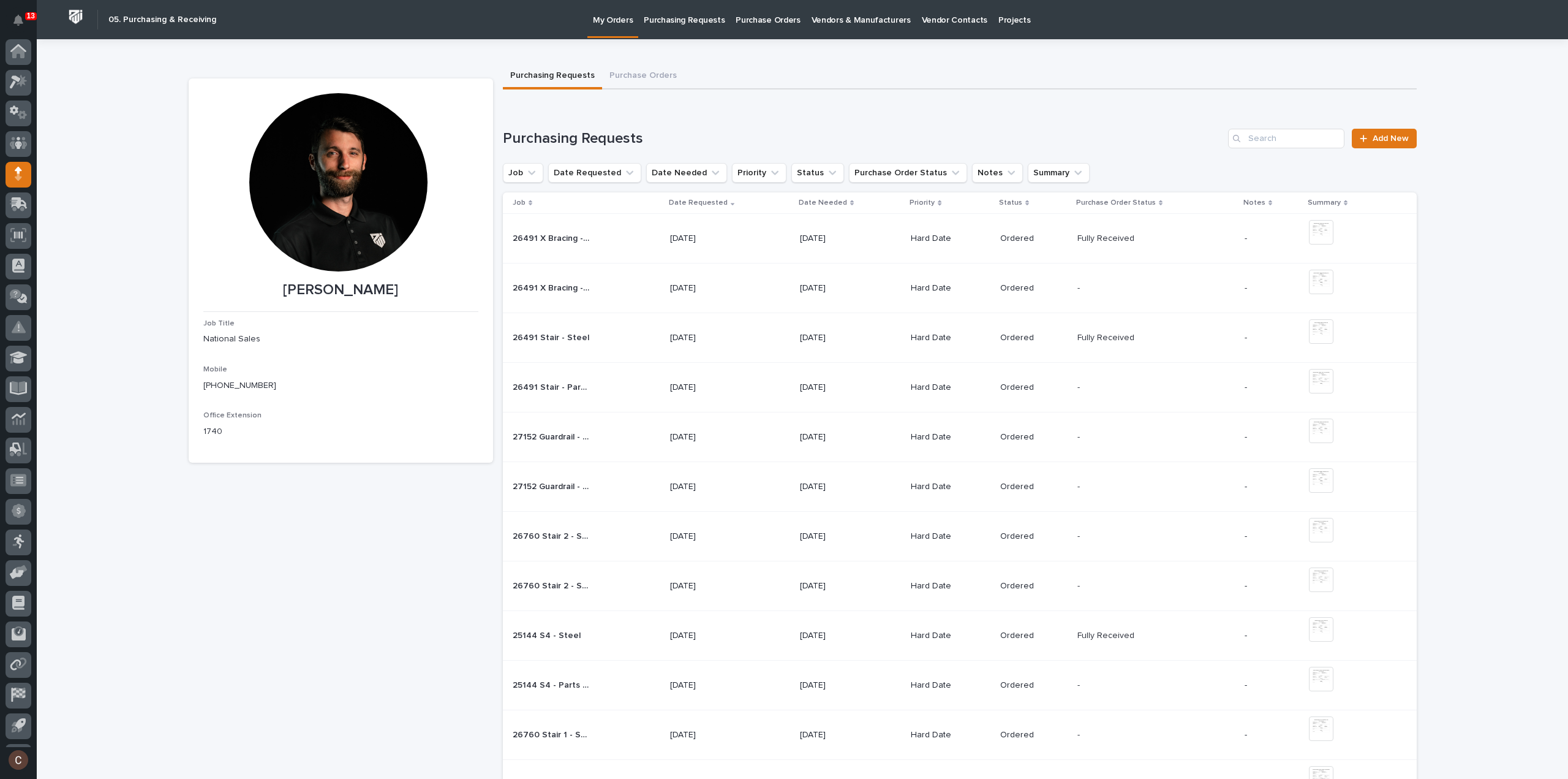
scroll to position [27, 0]
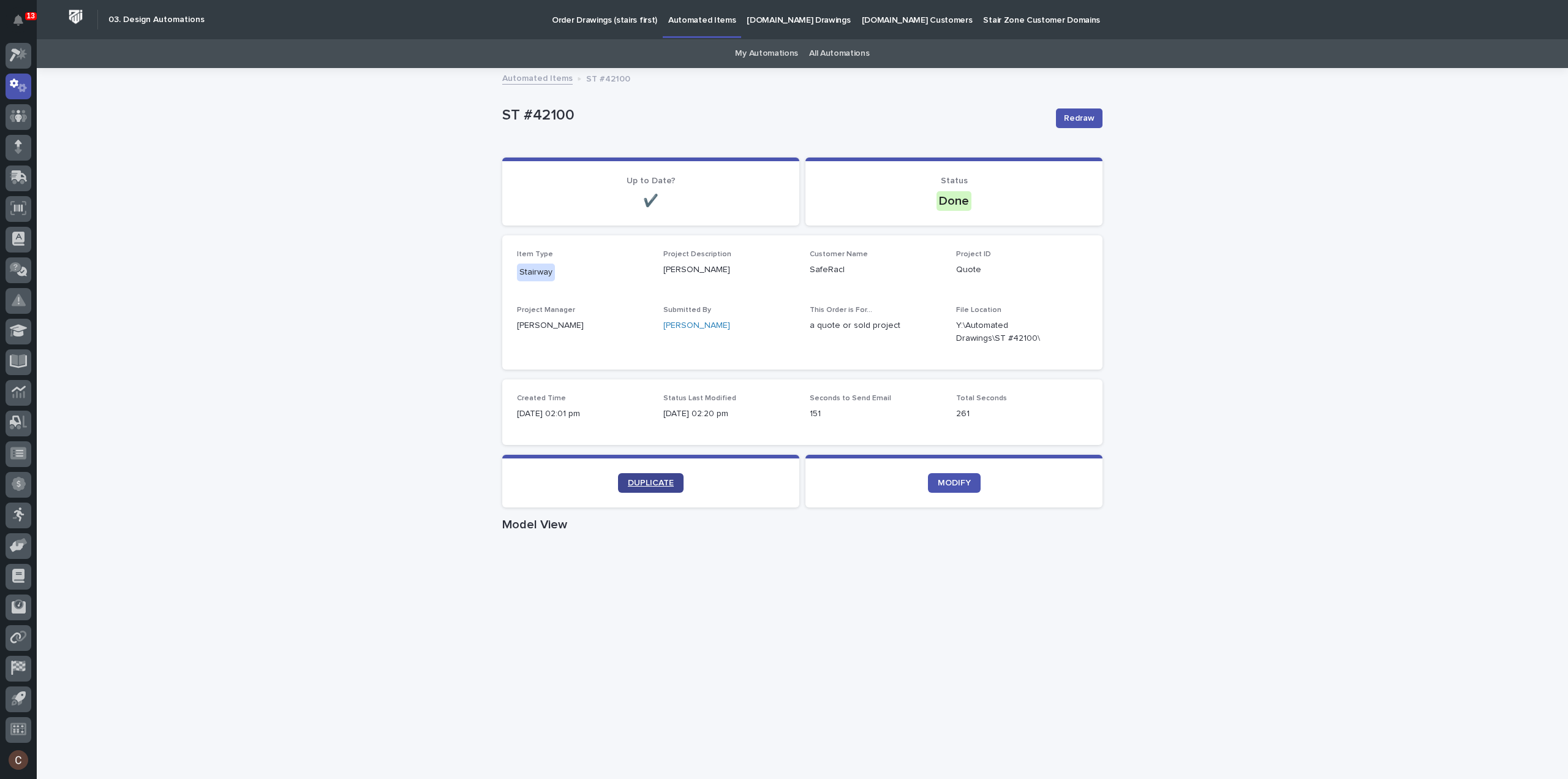
click at [662, 477] on link "DUPLICATE" at bounding box center [651, 483] width 66 height 20
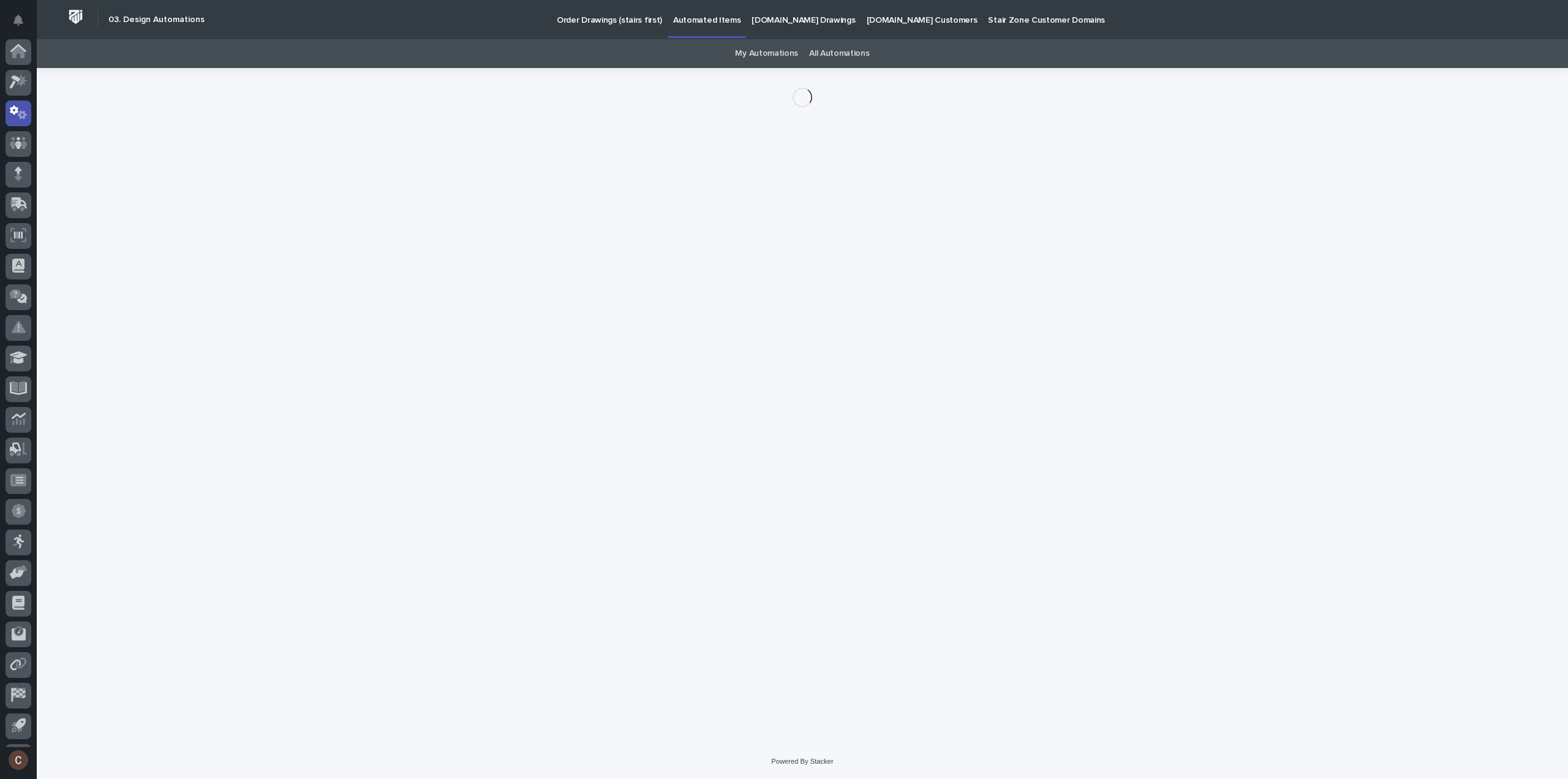
scroll to position [27, 0]
